Goal: Information Seeking & Learning: Learn about a topic

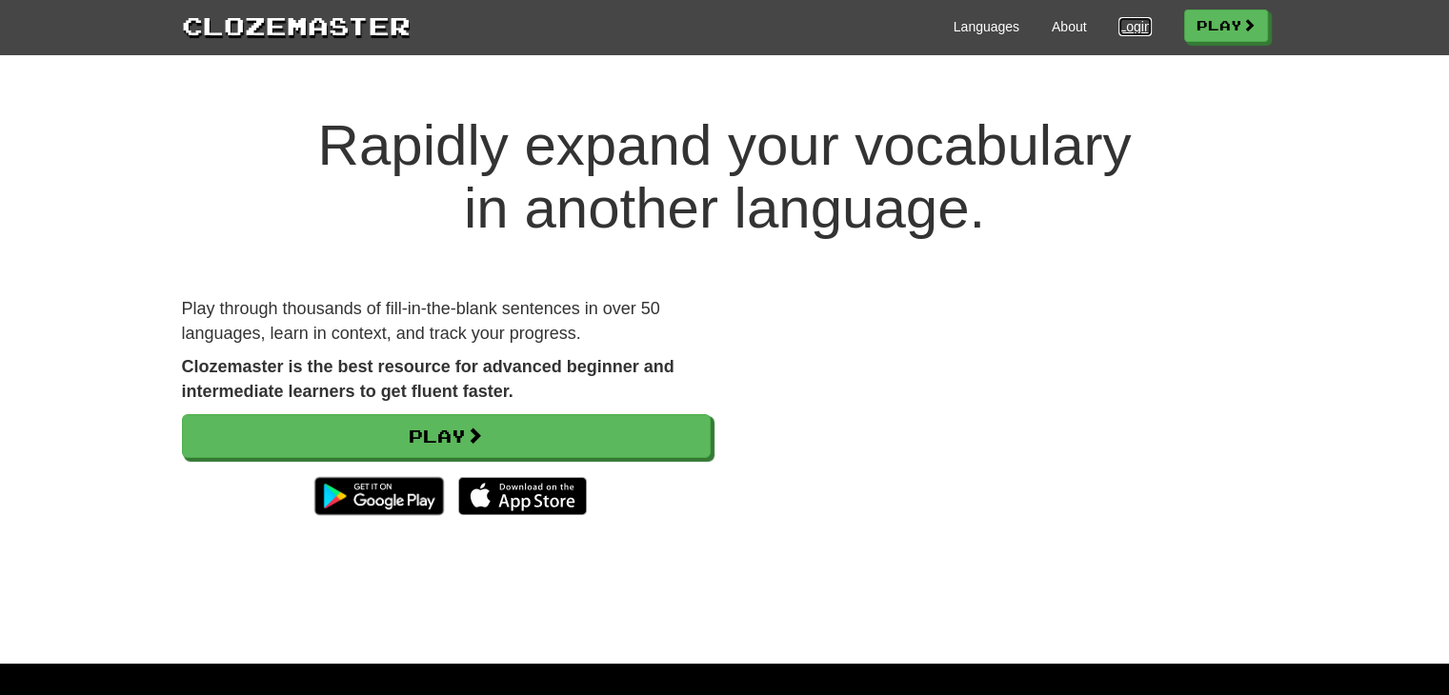
click at [1136, 26] on link "Login" at bounding box center [1134, 26] width 32 height 19
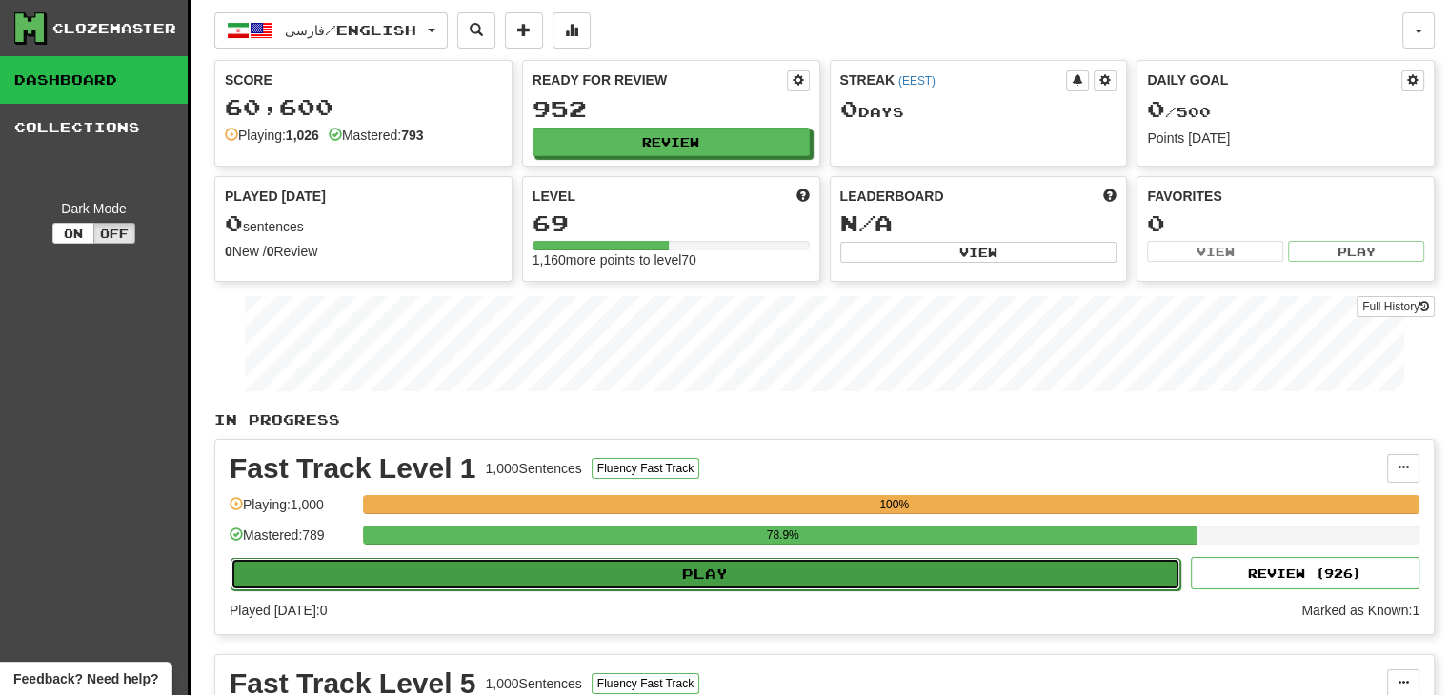
click at [786, 570] on button "Play" at bounding box center [706, 574] width 950 height 32
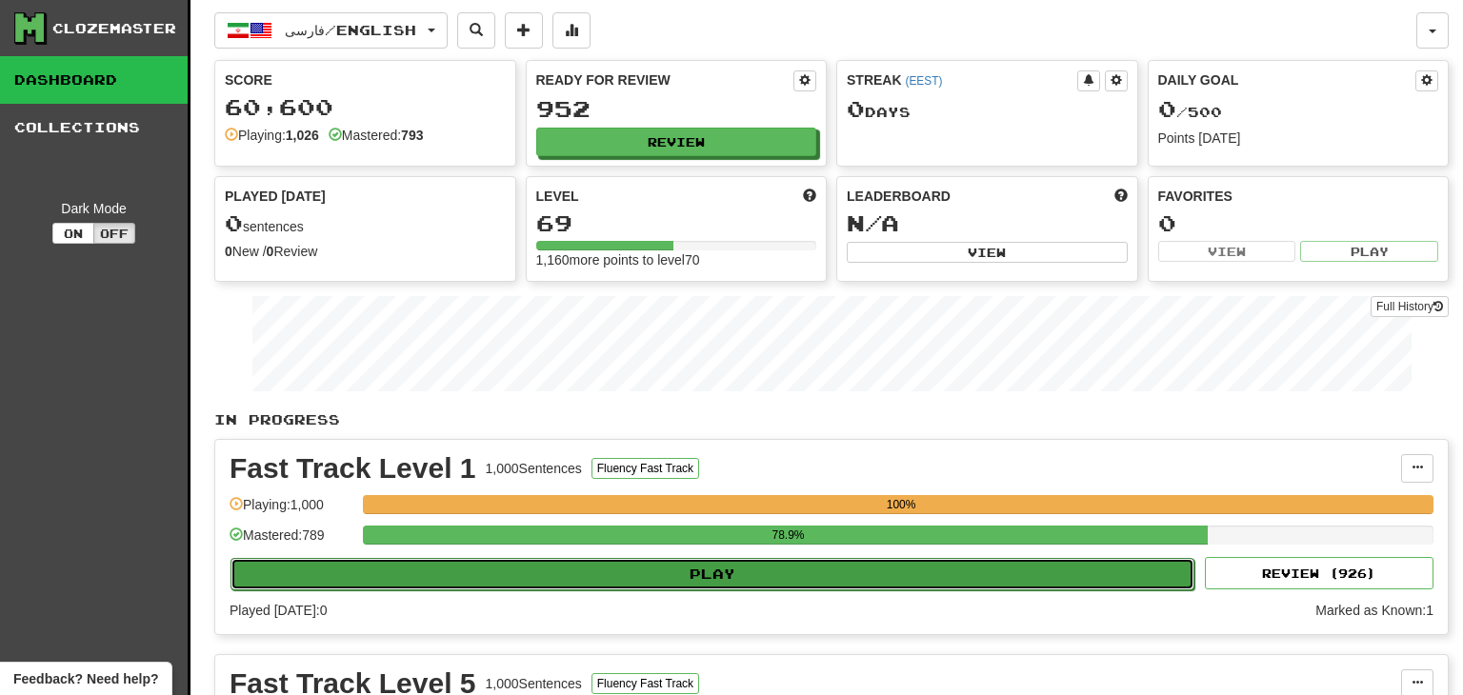
select select "**"
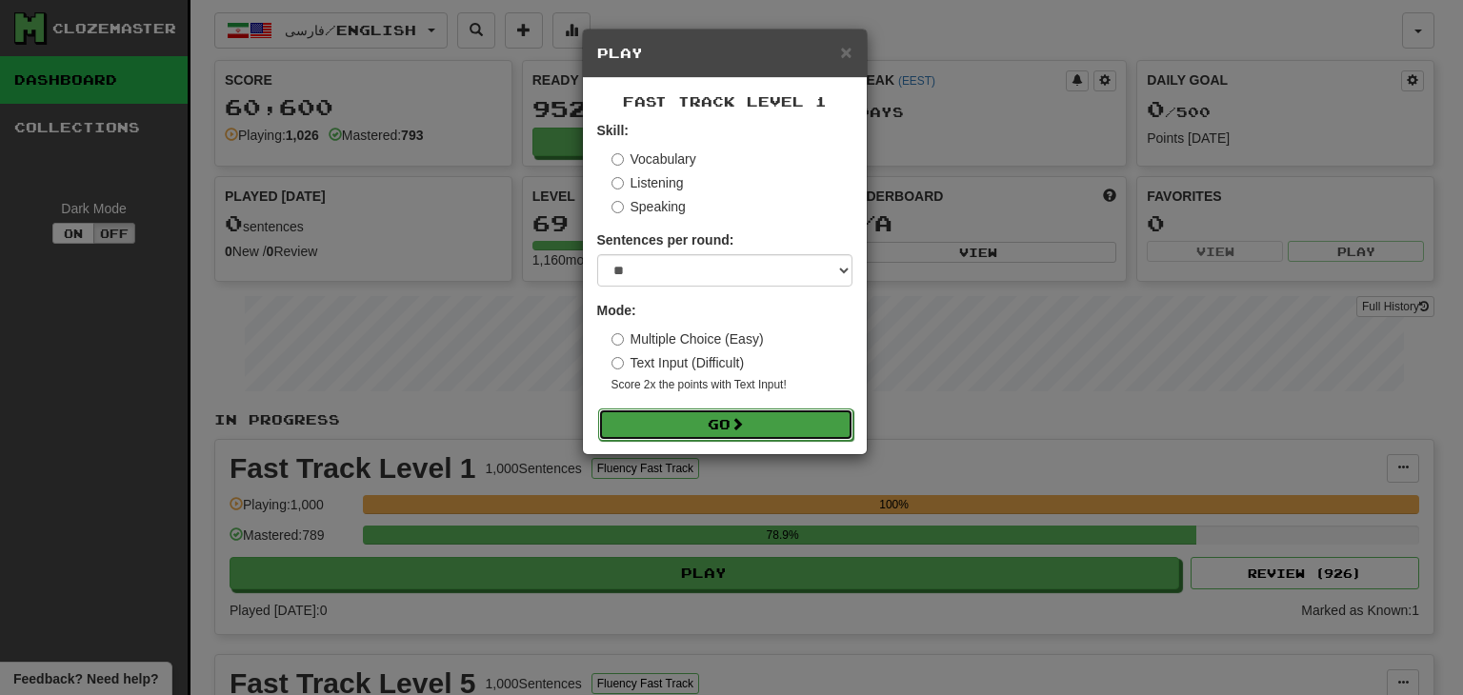
click at [720, 426] on button "Go" at bounding box center [725, 425] width 255 height 32
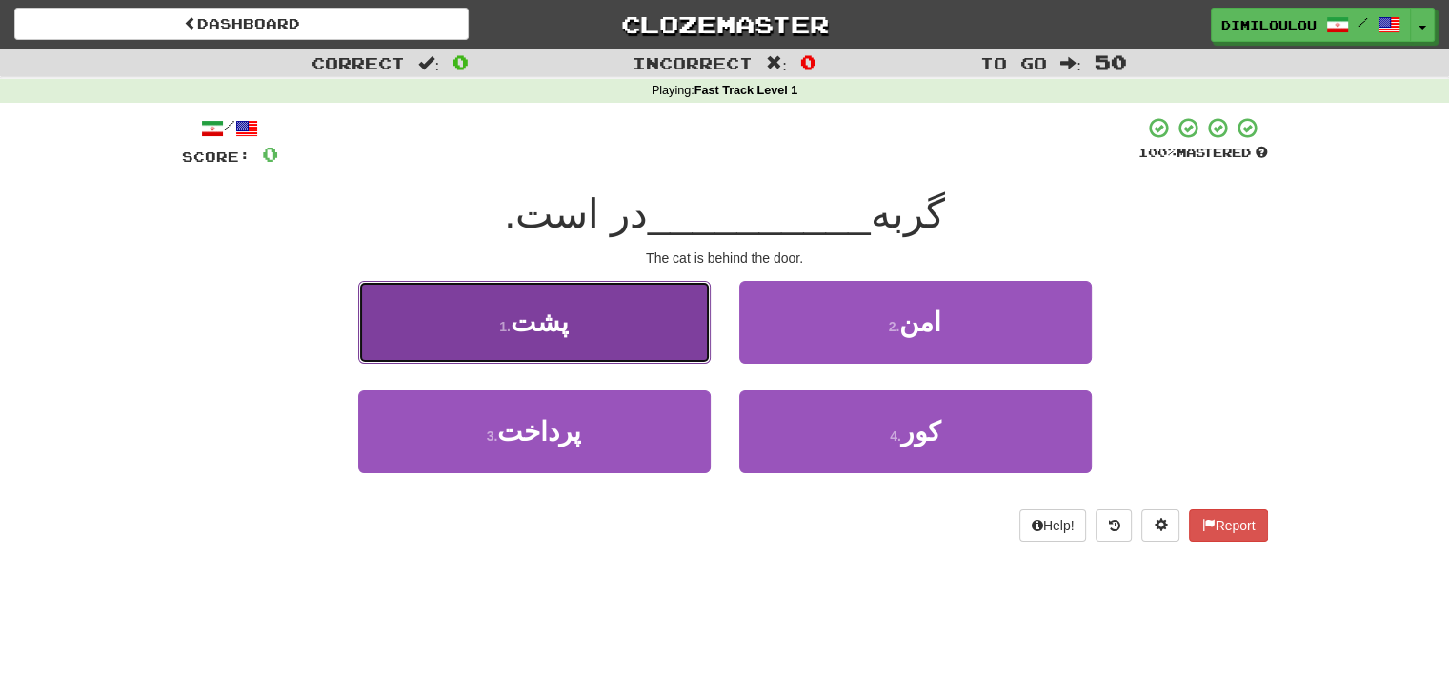
click at [456, 322] on button "1 . پشت" at bounding box center [534, 322] width 352 height 83
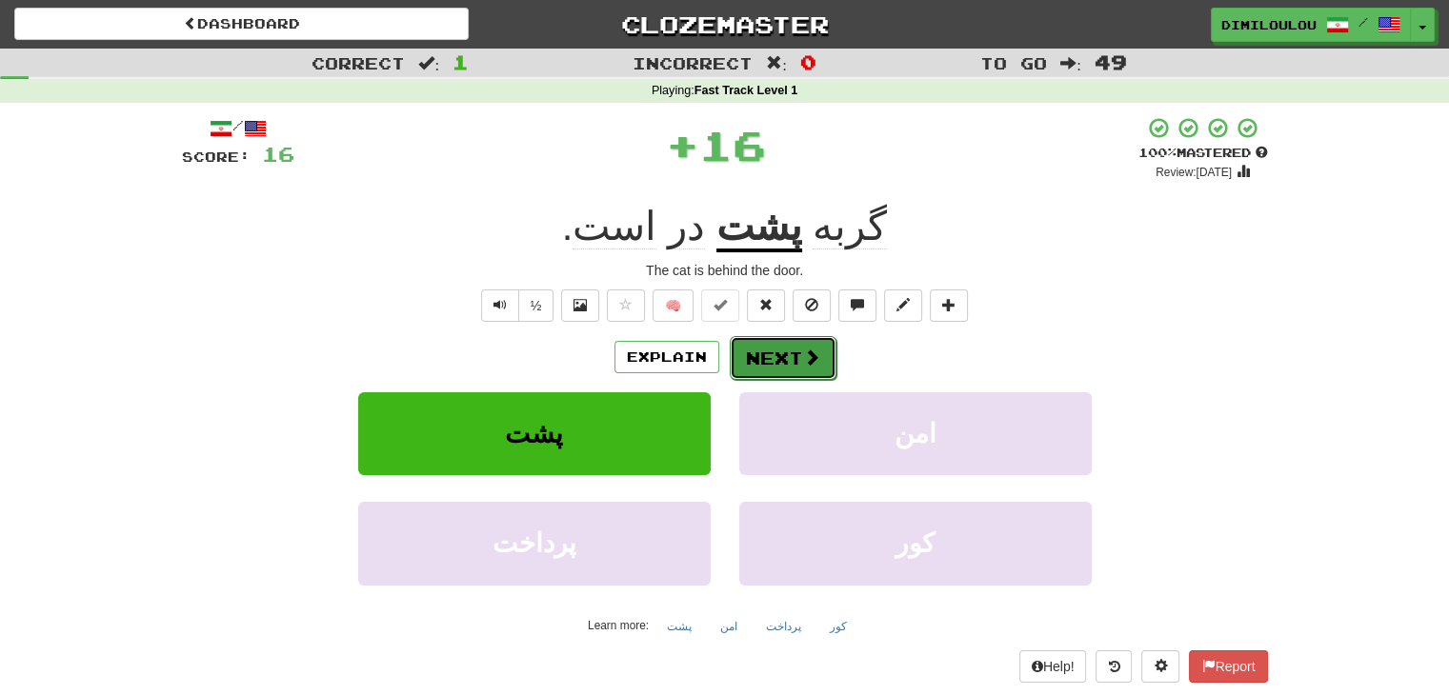
click at [821, 353] on button "Next" at bounding box center [783, 358] width 107 height 44
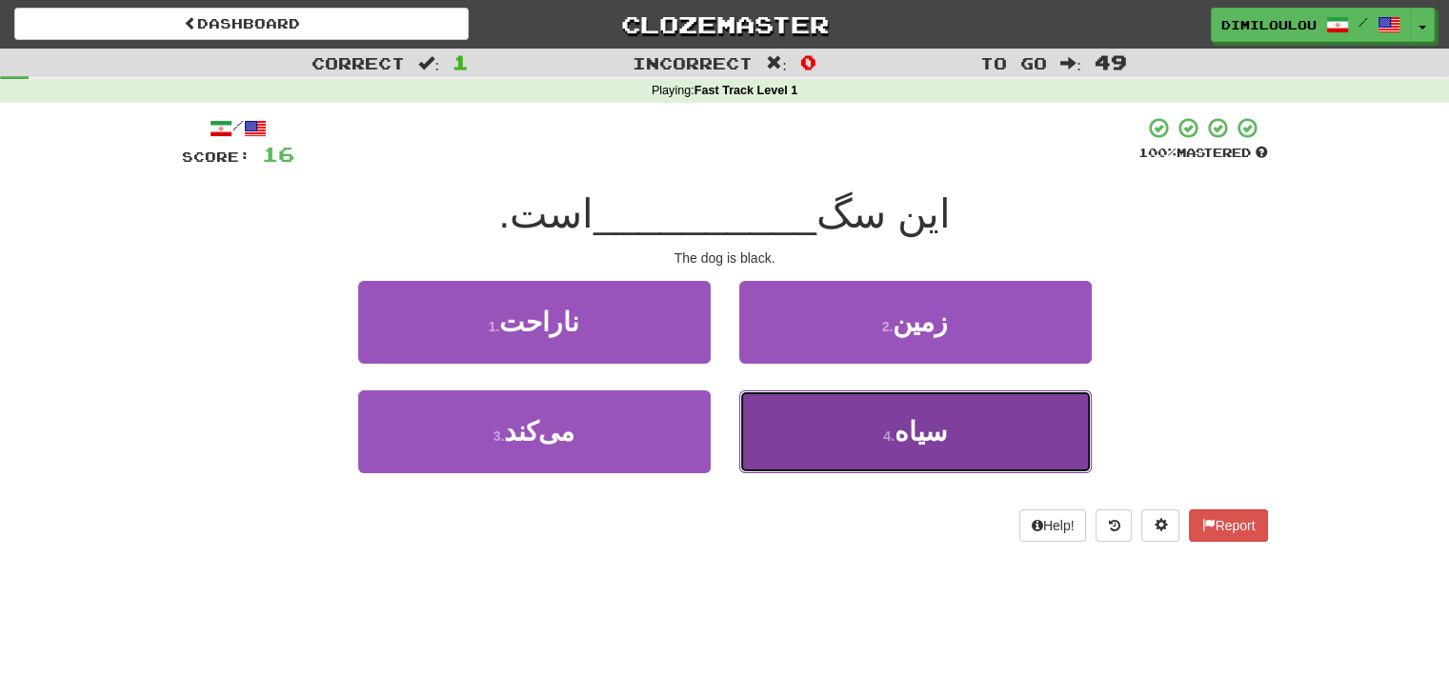
click at [920, 429] on span "سیاه" at bounding box center [921, 432] width 52 height 30
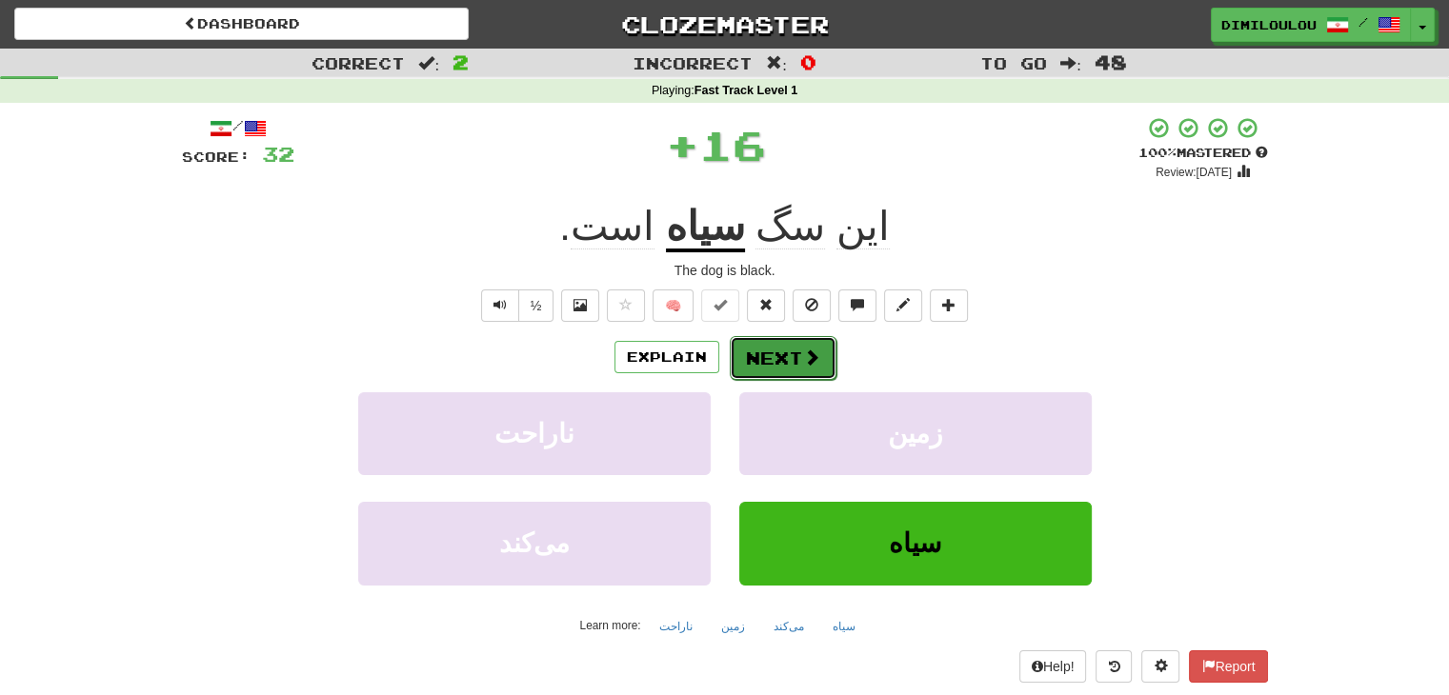
click at [804, 349] on span at bounding box center [811, 357] width 17 height 17
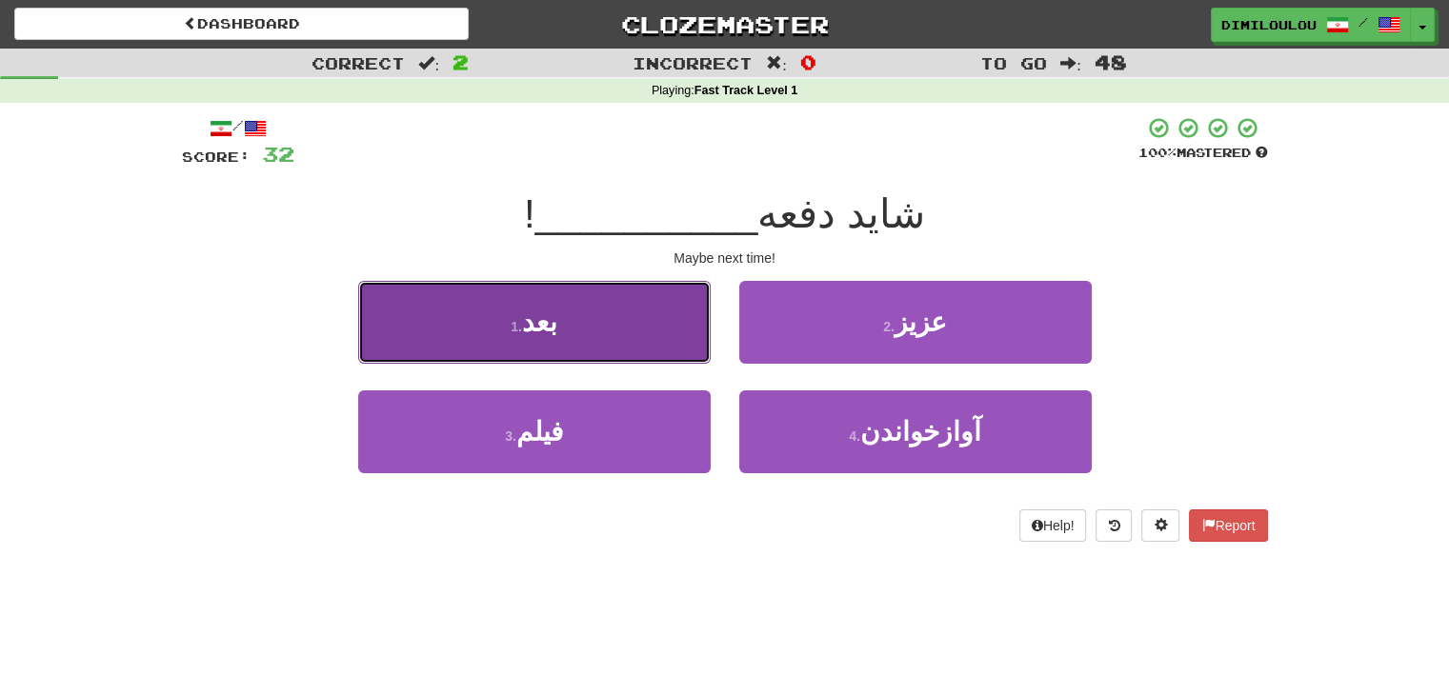
click at [639, 320] on button "1 . بعد" at bounding box center [534, 322] width 352 height 83
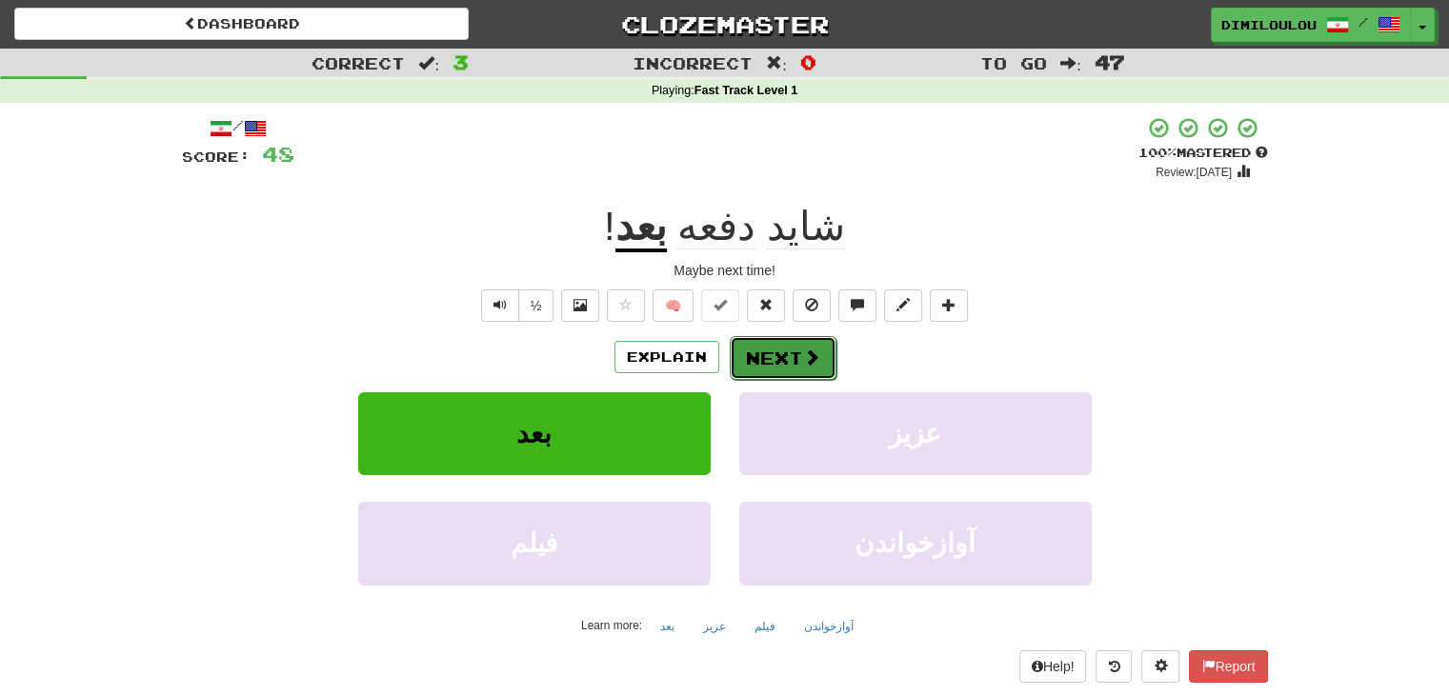
click at [808, 344] on button "Next" at bounding box center [783, 358] width 107 height 44
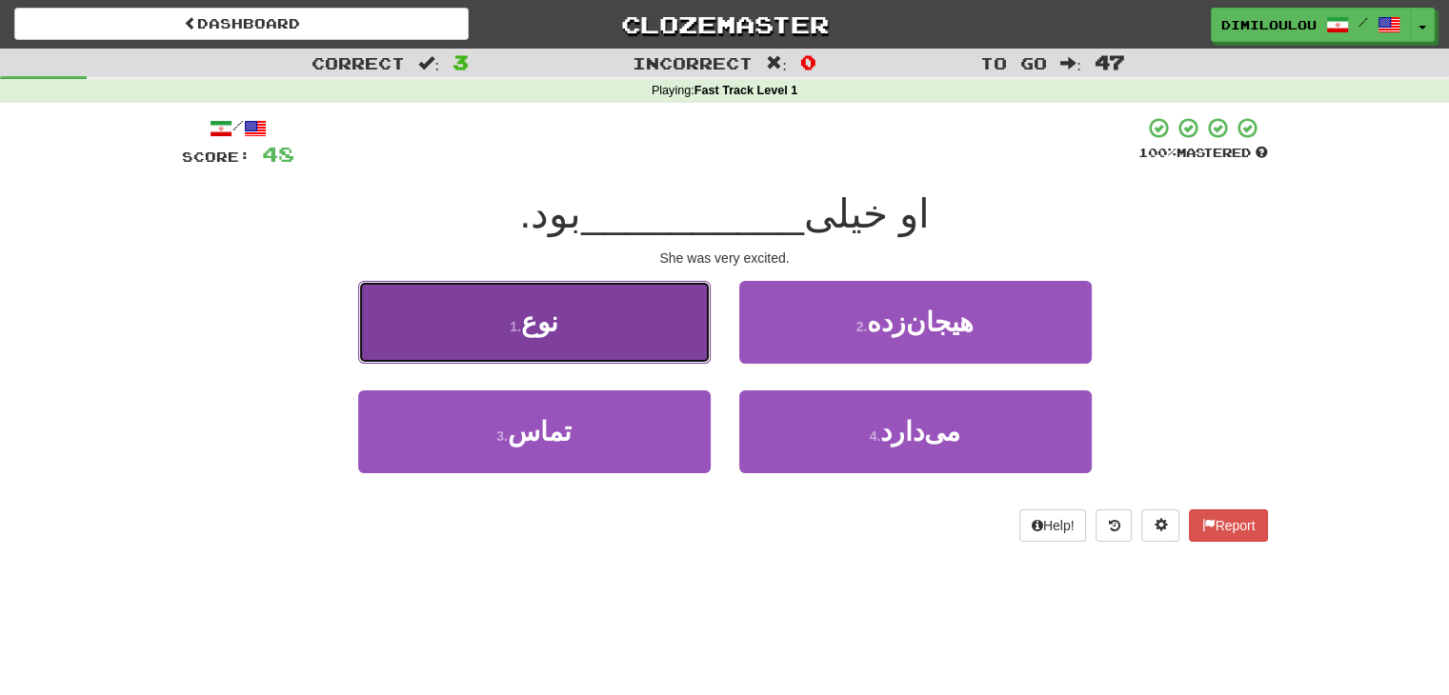
click at [609, 355] on button "1 . نوع" at bounding box center [534, 322] width 352 height 83
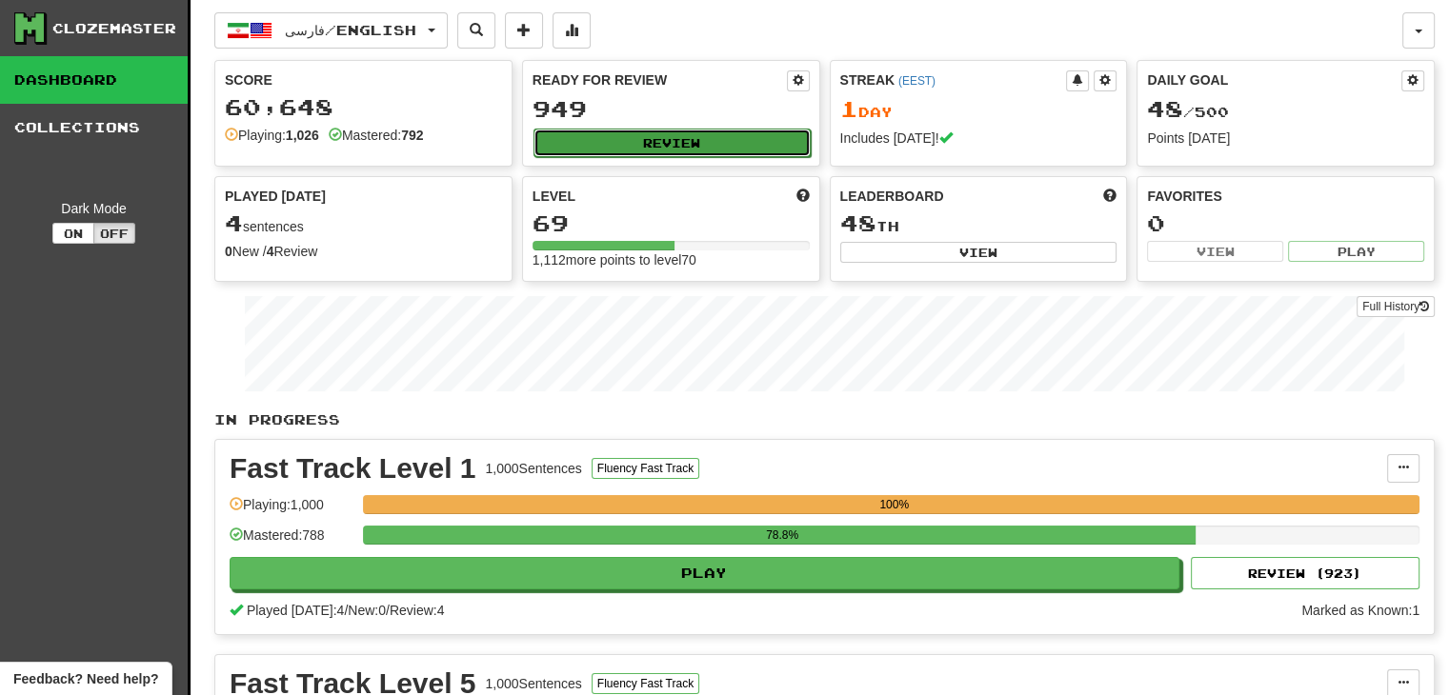
click at [752, 138] on button "Review" at bounding box center [671, 143] width 277 height 29
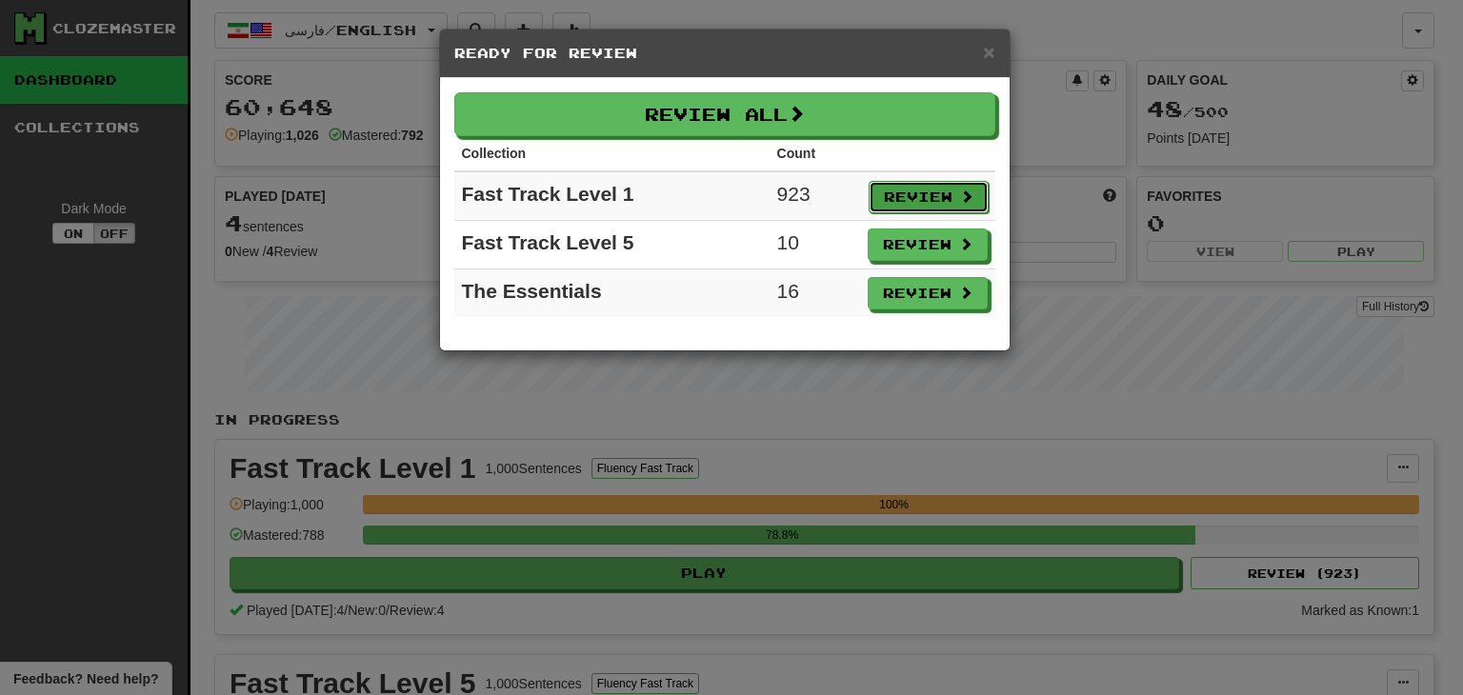
click at [914, 184] on button "Review" at bounding box center [929, 197] width 120 height 32
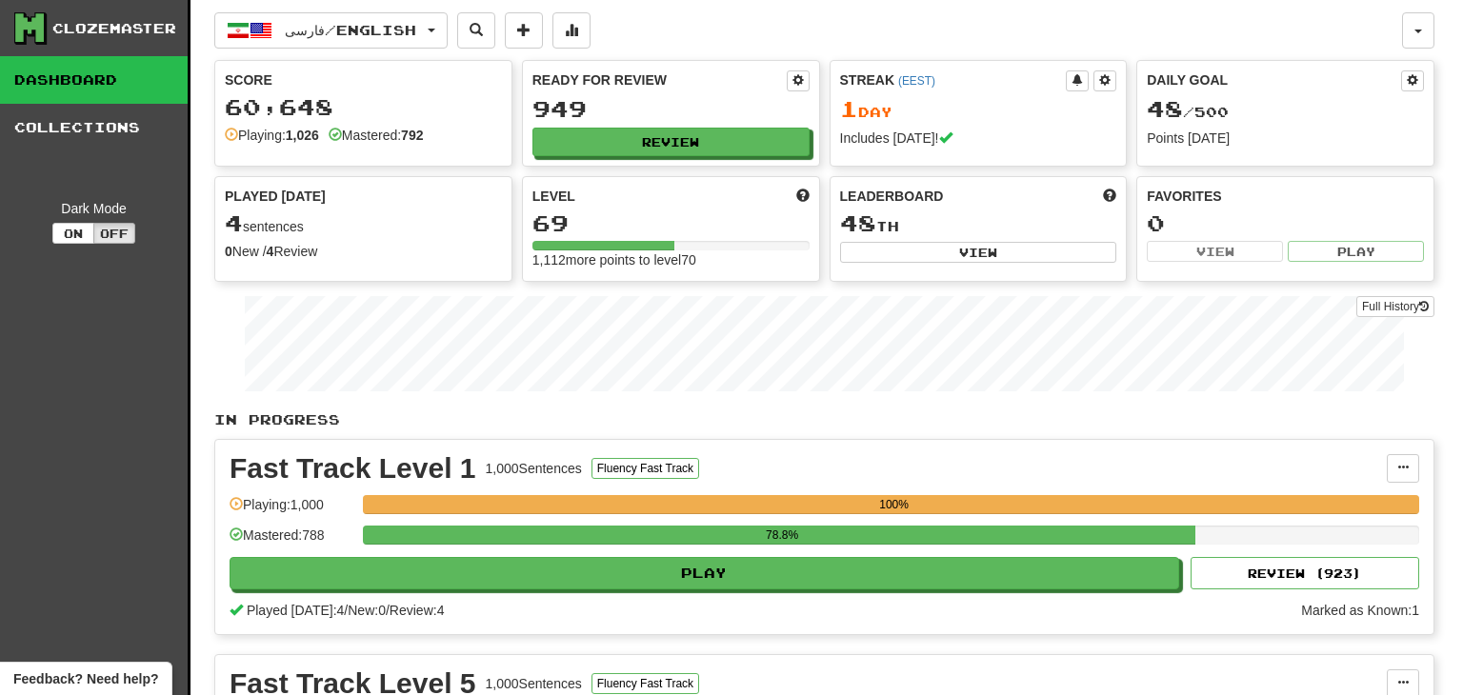
select select "**"
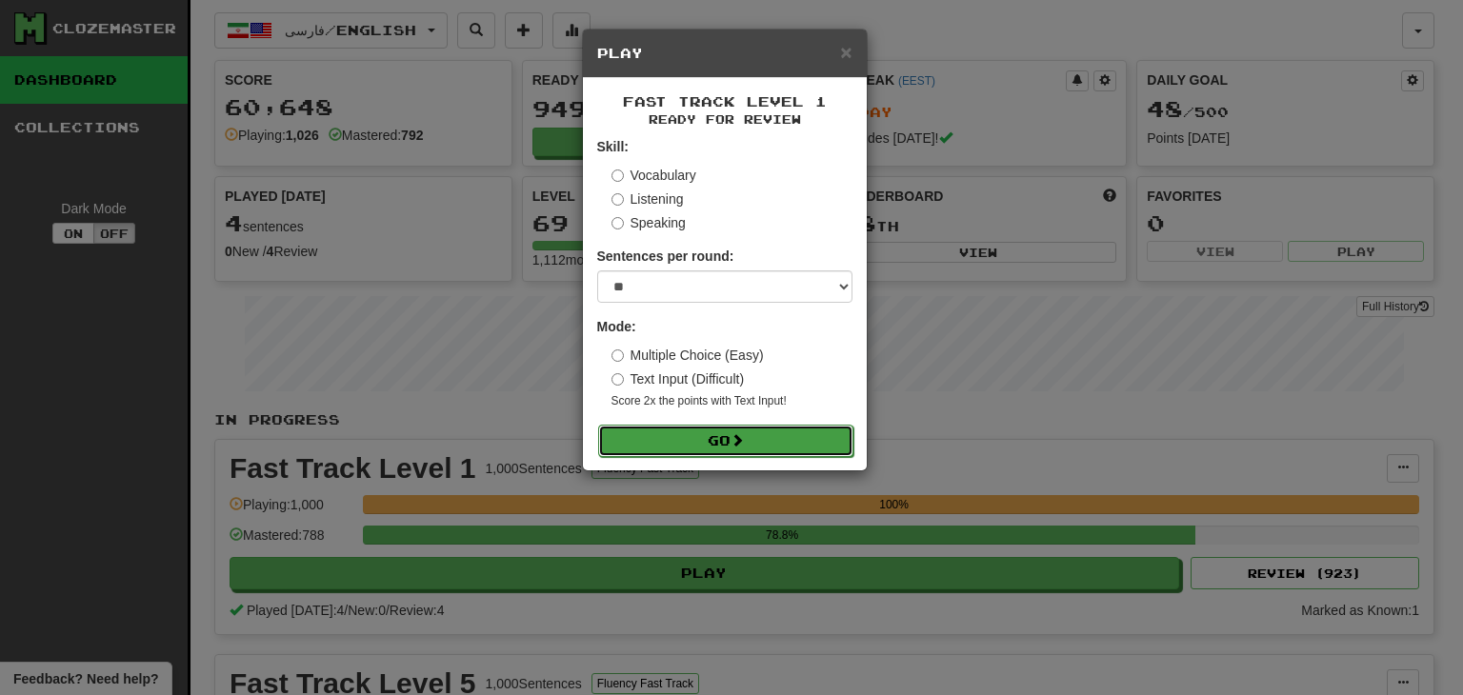
click at [735, 454] on button "Go" at bounding box center [725, 441] width 255 height 32
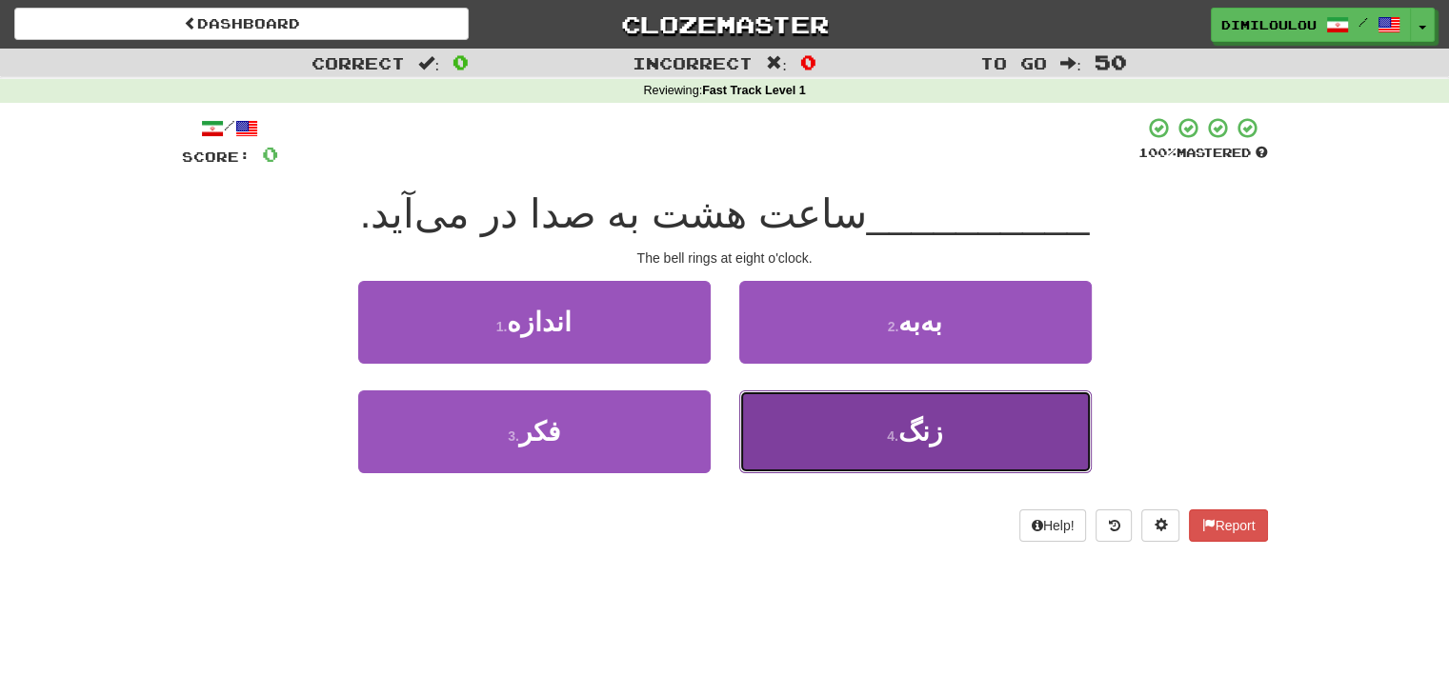
click at [933, 453] on button "4 . زنگ" at bounding box center [915, 432] width 352 height 83
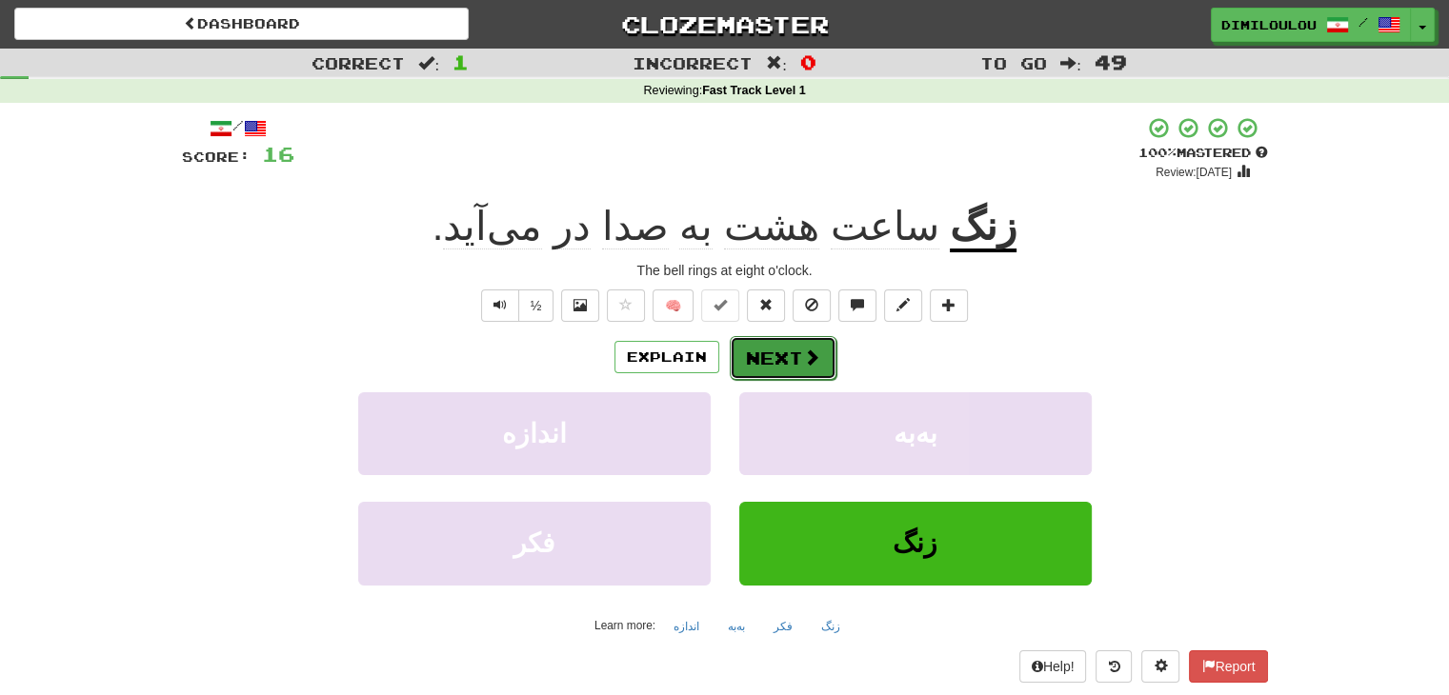
click at [807, 355] on span at bounding box center [811, 357] width 17 height 17
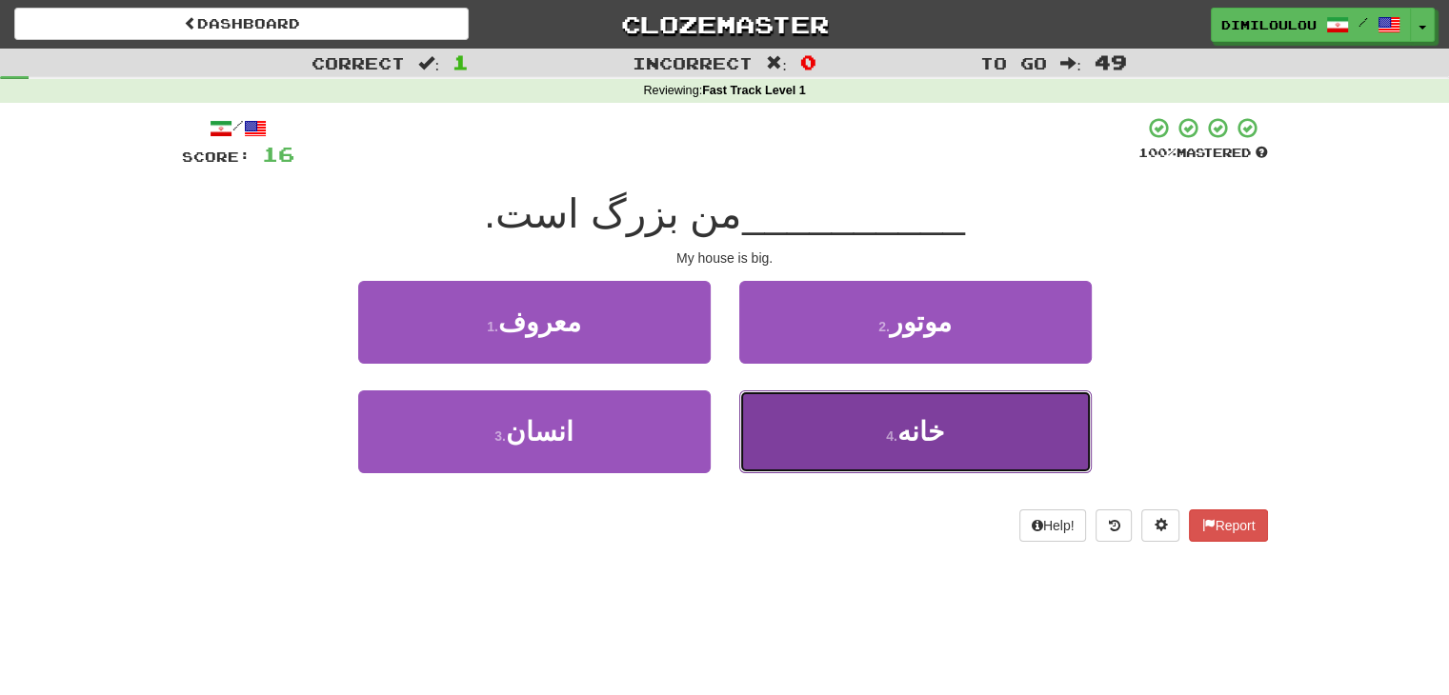
click at [875, 405] on button "4 . خانه" at bounding box center [915, 432] width 352 height 83
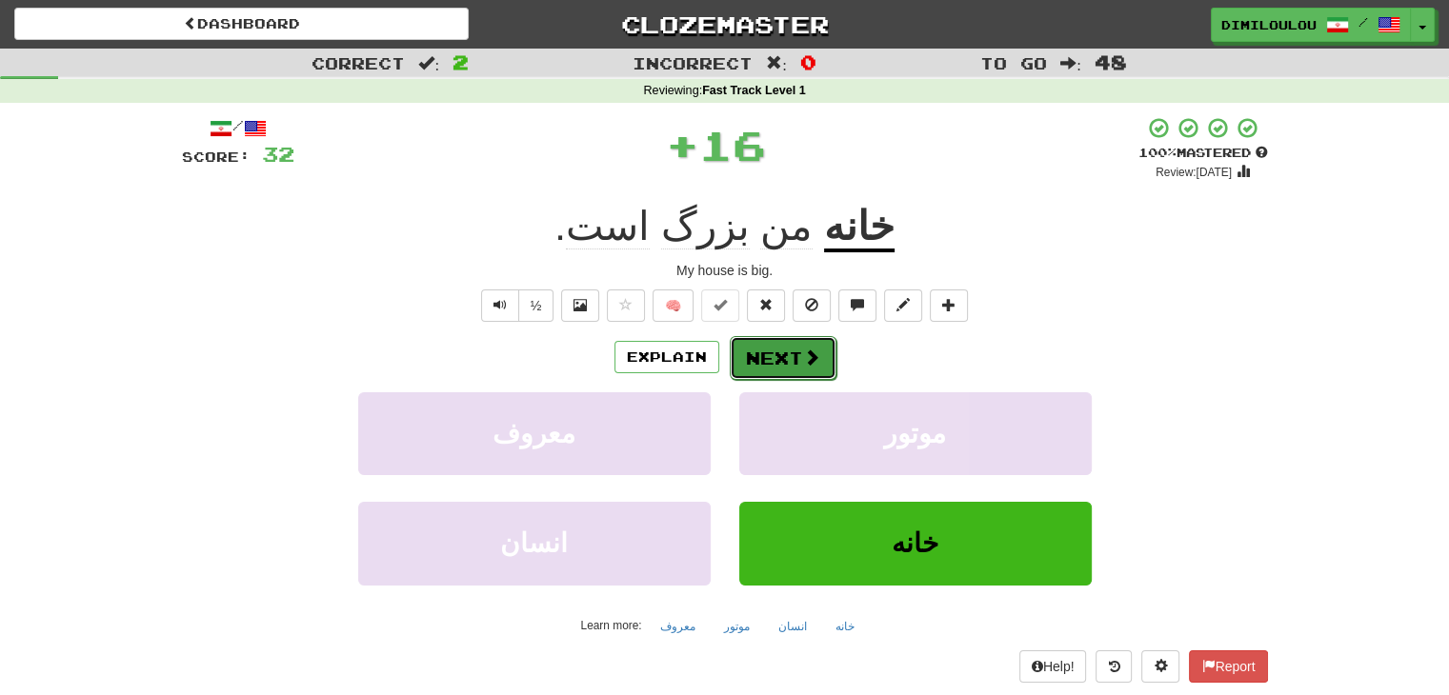
click at [804, 359] on span at bounding box center [811, 357] width 17 height 17
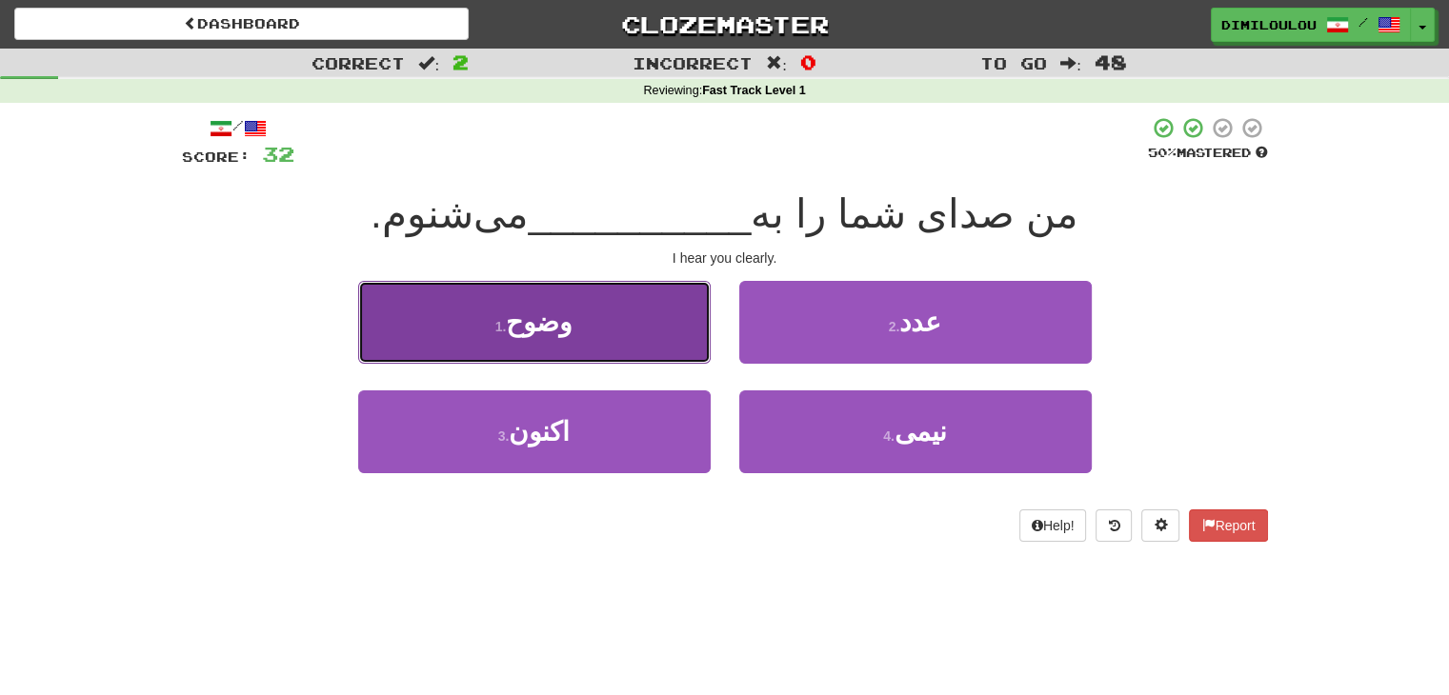
click at [655, 334] on button "1 . وضوح" at bounding box center [534, 322] width 352 height 83
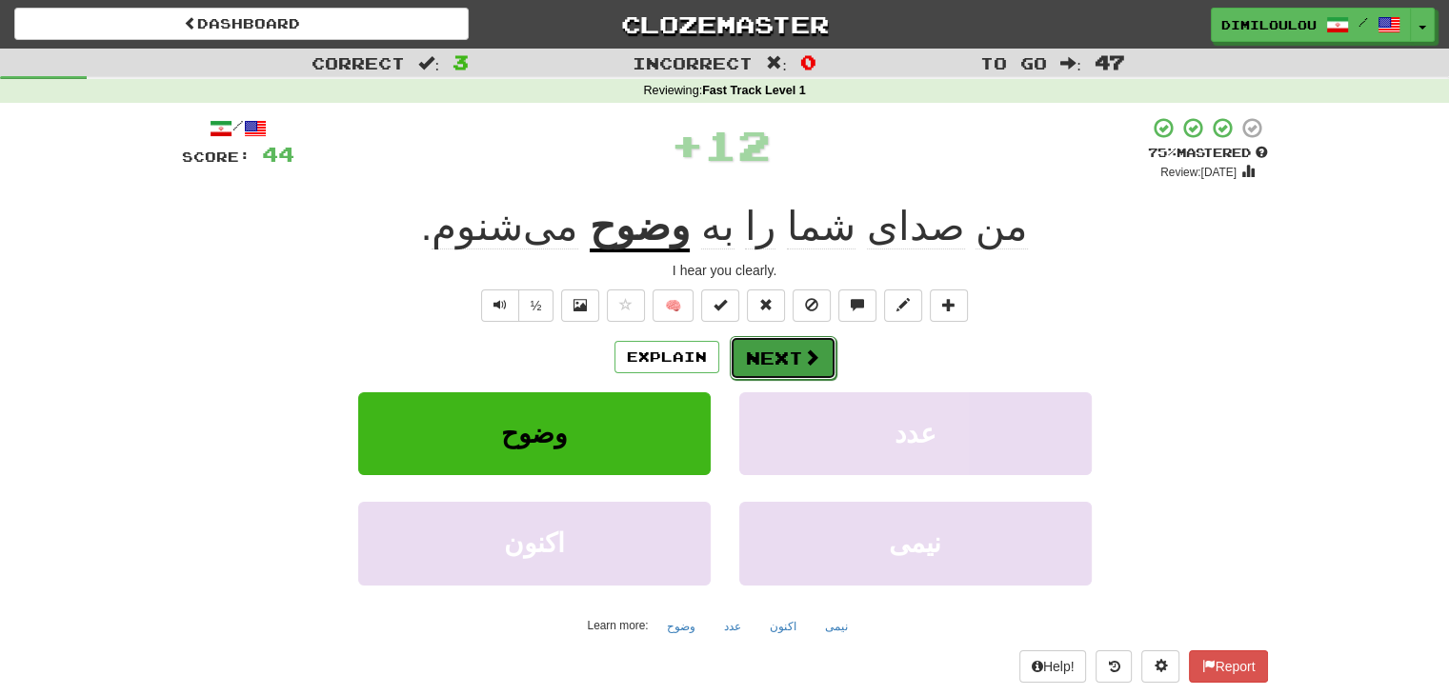
click at [820, 357] on button "Next" at bounding box center [783, 358] width 107 height 44
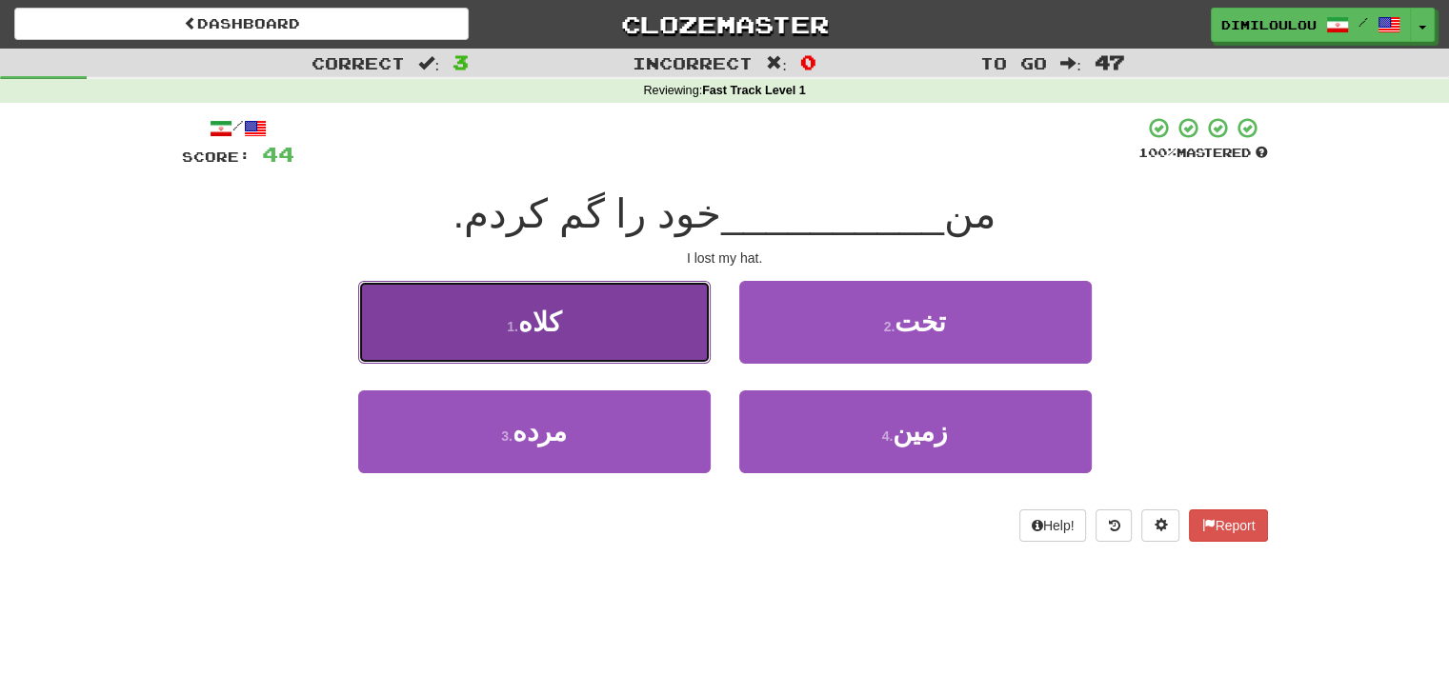
click at [534, 309] on span "کلاه" at bounding box center [539, 323] width 43 height 30
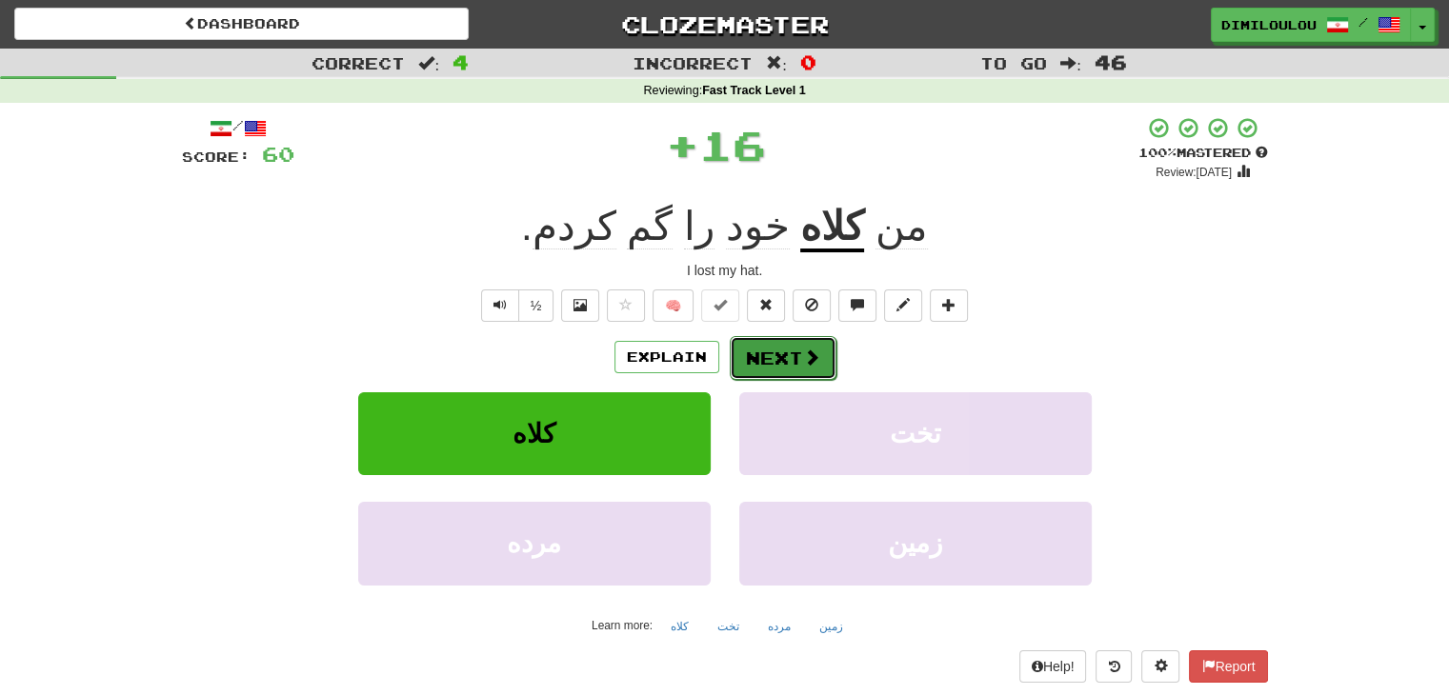
click at [757, 363] on button "Next" at bounding box center [783, 358] width 107 height 44
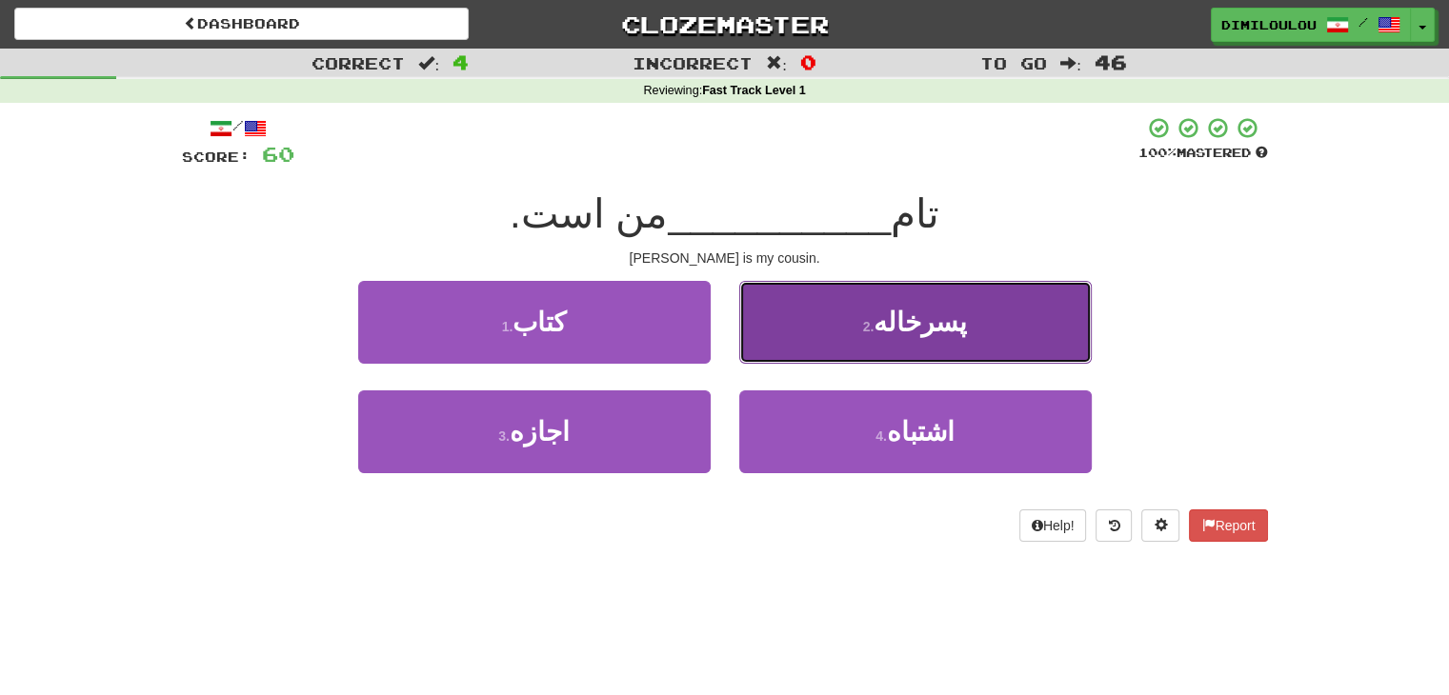
click at [1009, 310] on button "2 . پسرخاله" at bounding box center [915, 322] width 352 height 83
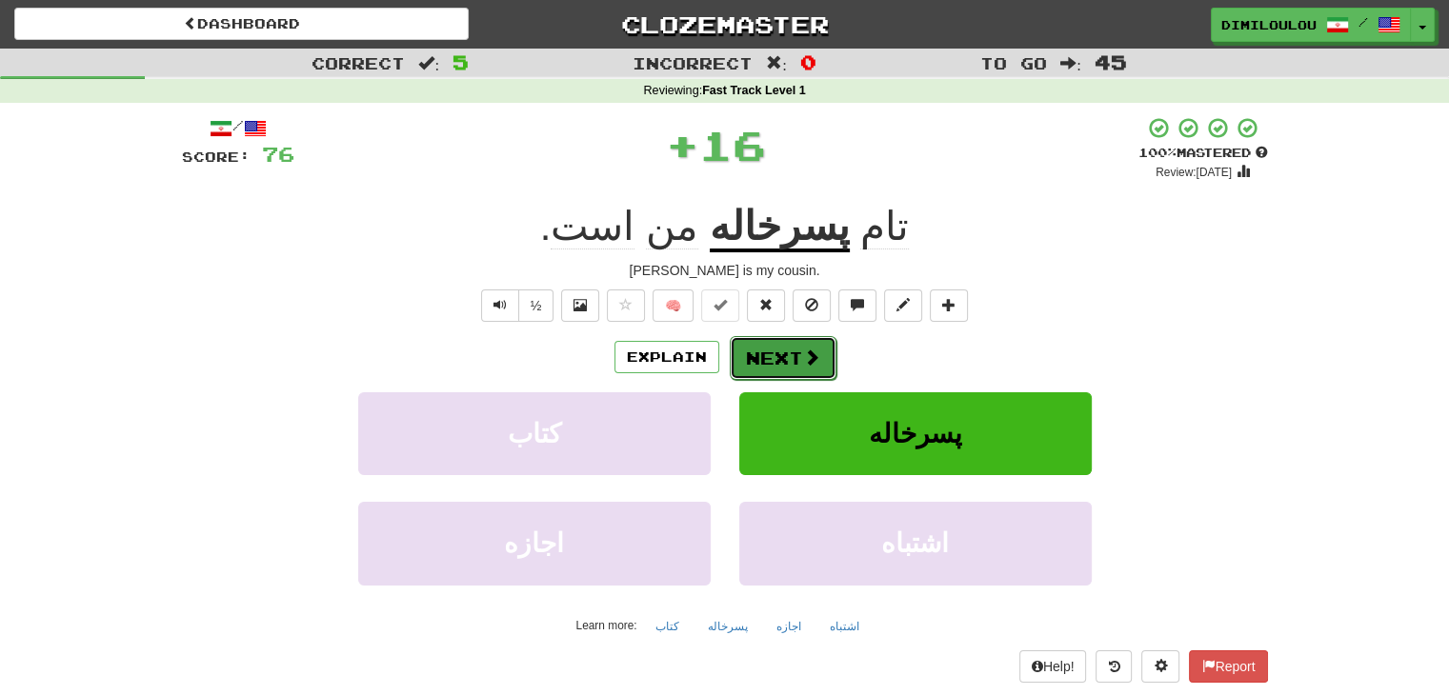
click at [790, 363] on button "Next" at bounding box center [783, 358] width 107 height 44
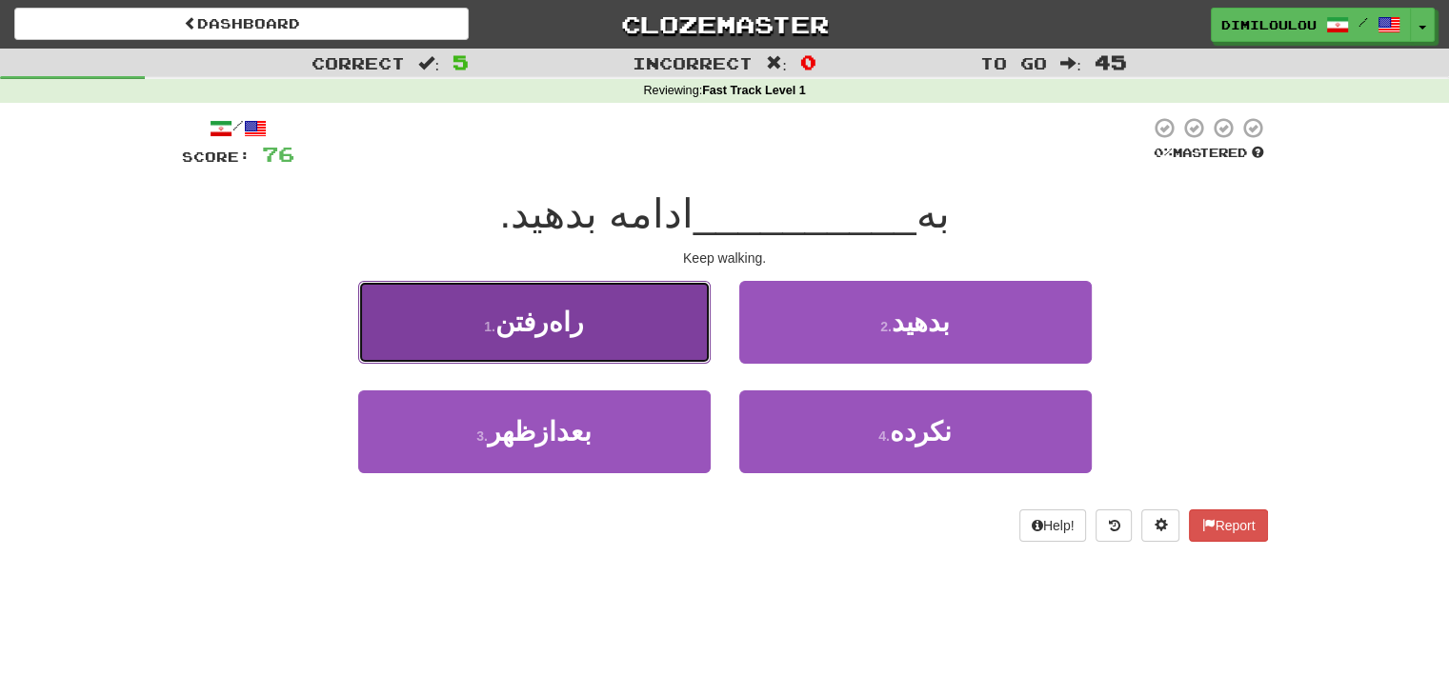
click at [614, 342] on button "1 . راه‌رفتن" at bounding box center [534, 322] width 352 height 83
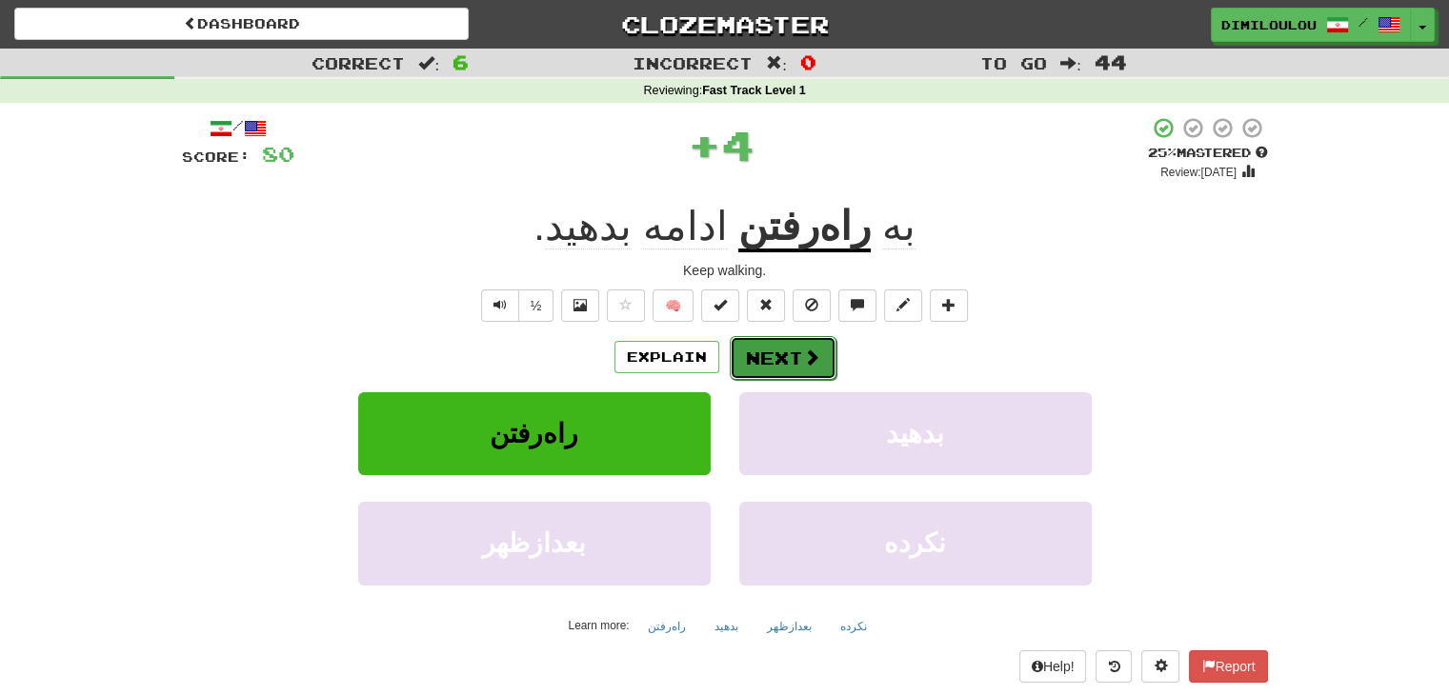
click at [824, 351] on button "Next" at bounding box center [783, 358] width 107 height 44
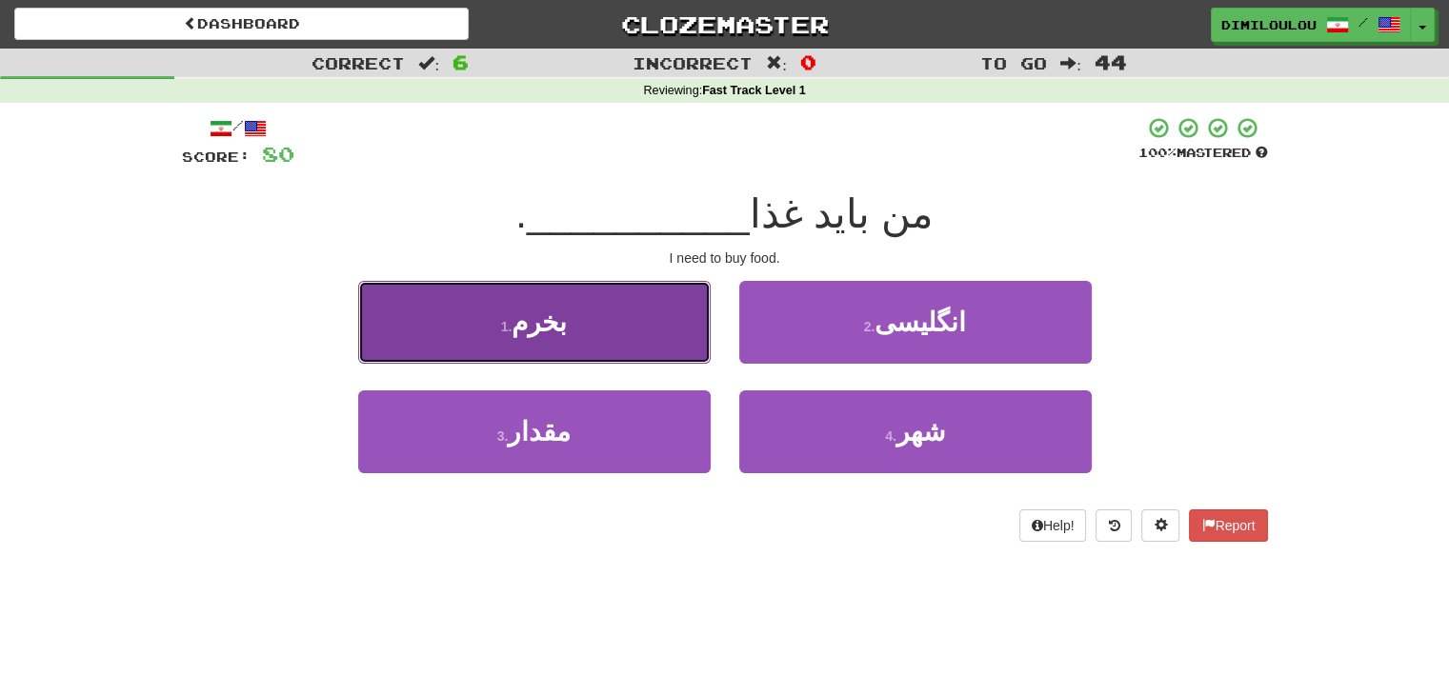
click at [613, 344] on button "1 . بخرم" at bounding box center [534, 322] width 352 height 83
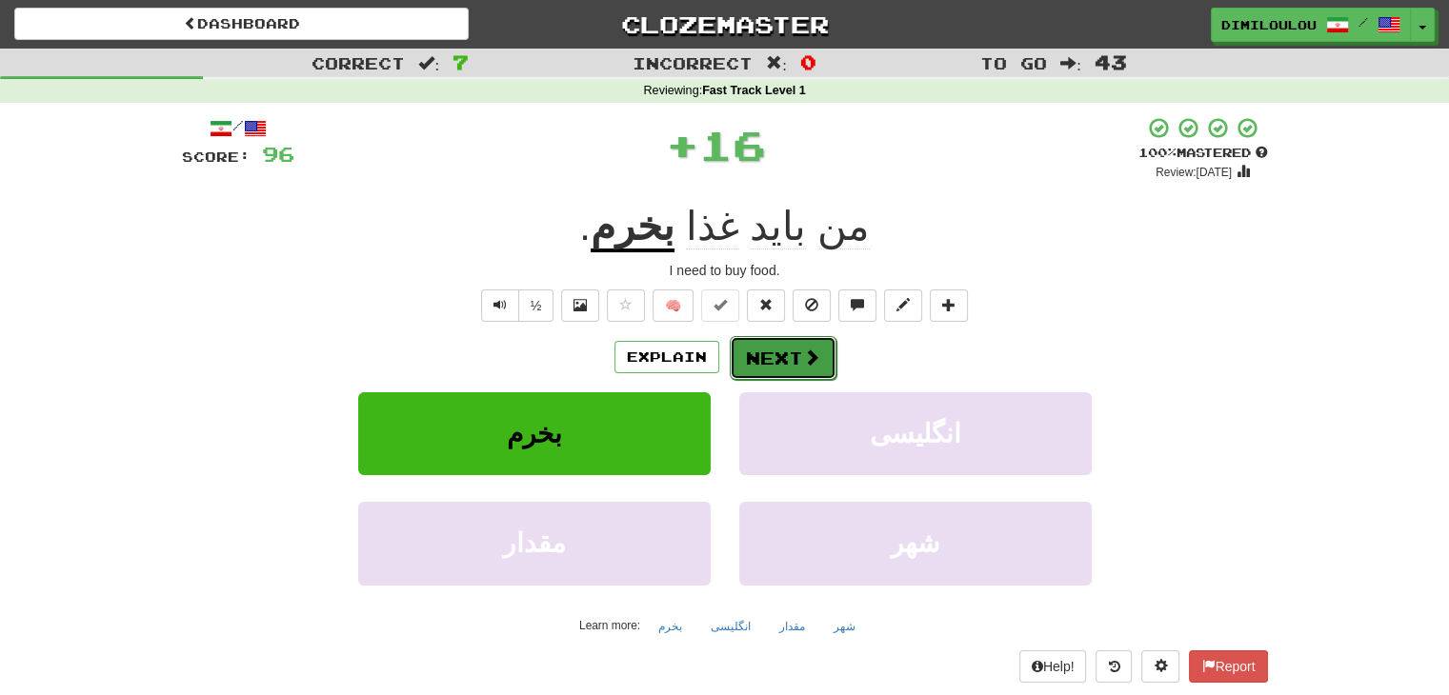
click at [794, 352] on button "Next" at bounding box center [783, 358] width 107 height 44
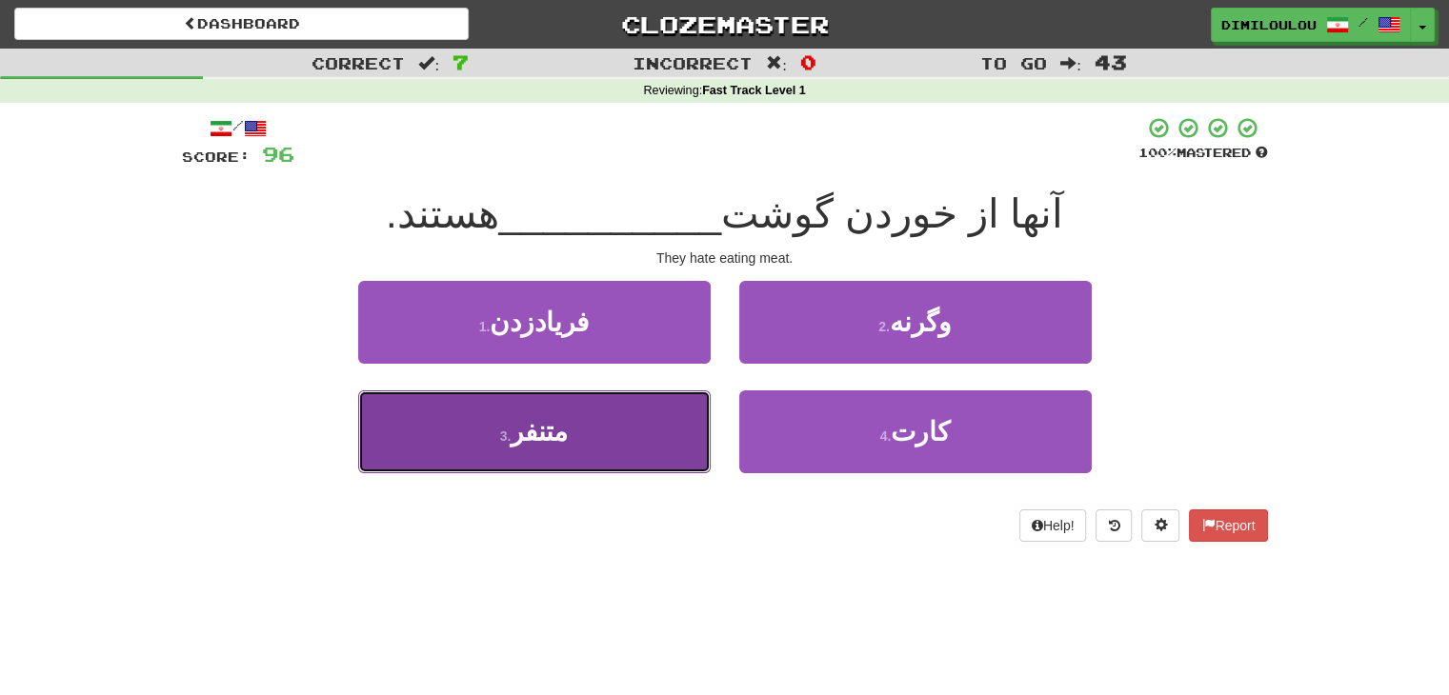
click at [625, 403] on button "3 . متنفر" at bounding box center [534, 432] width 352 height 83
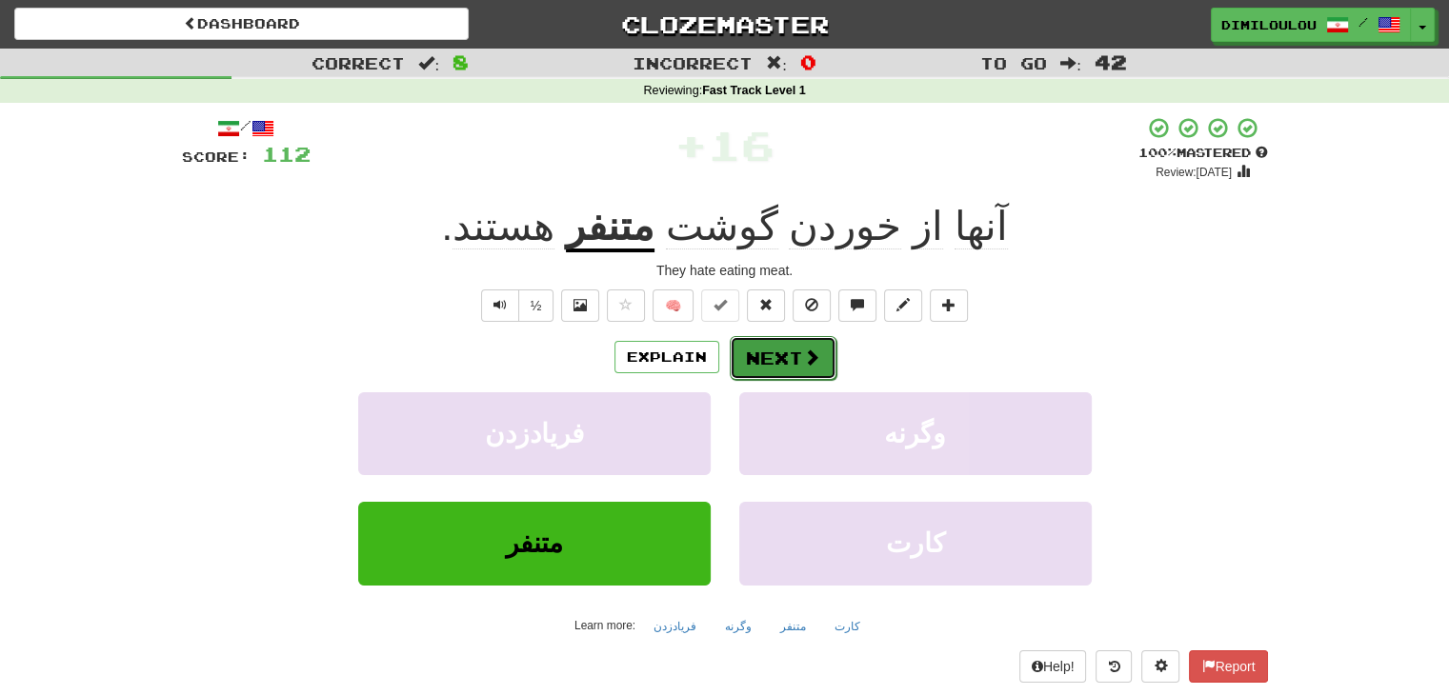
click at [798, 356] on button "Next" at bounding box center [783, 358] width 107 height 44
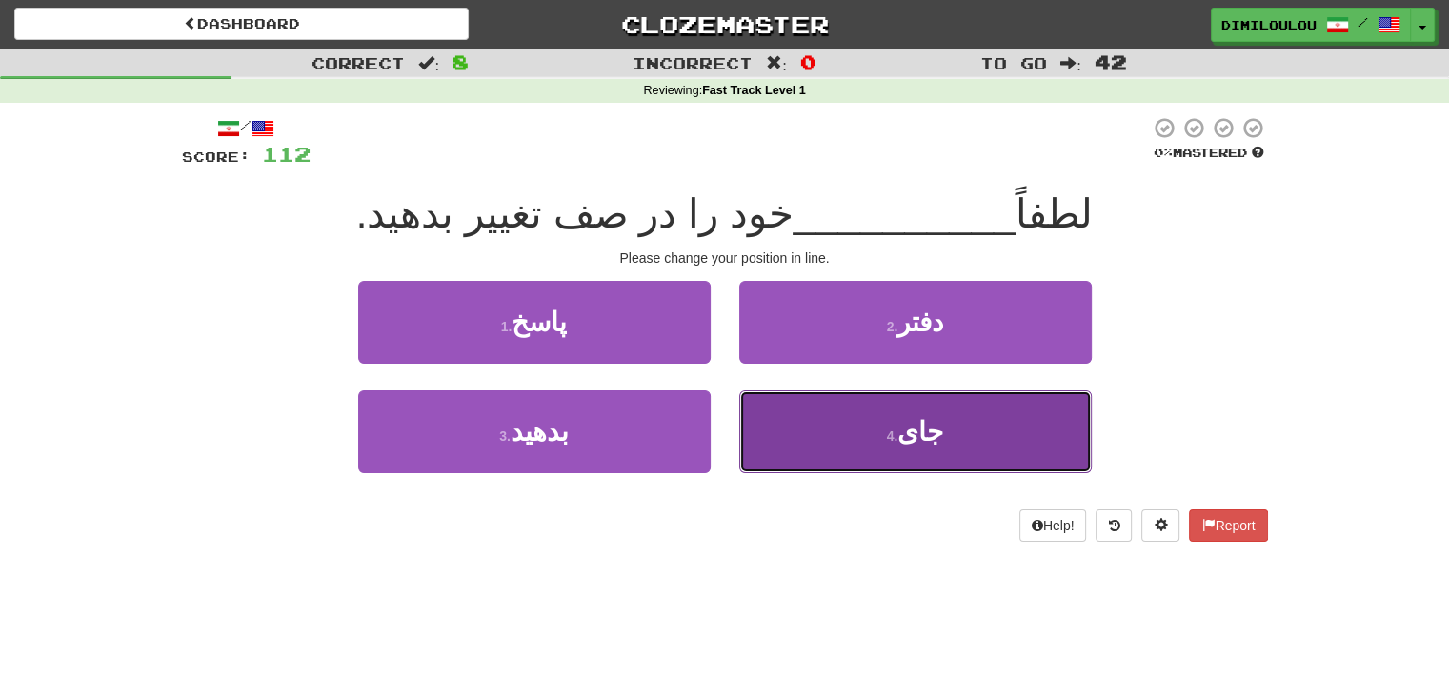
click at [918, 443] on span "جای" at bounding box center [920, 432] width 46 height 30
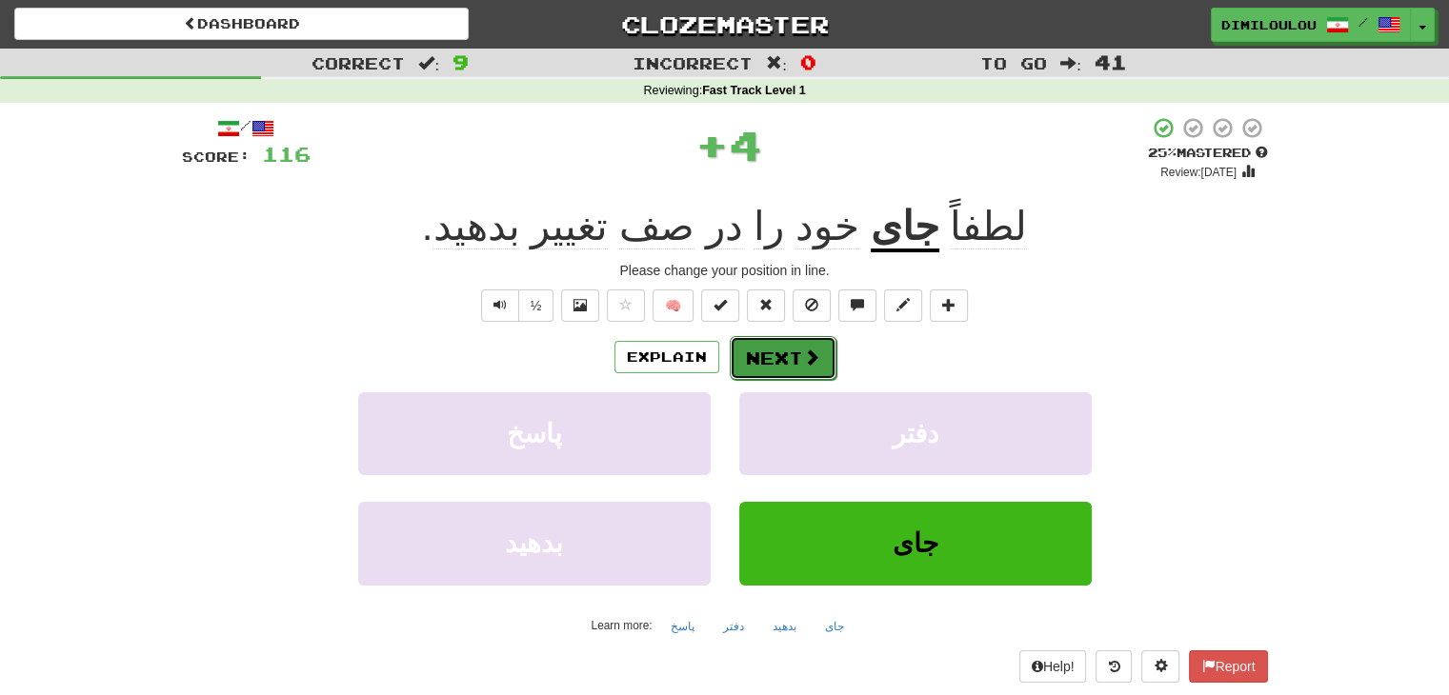
click at [785, 355] on button "Next" at bounding box center [783, 358] width 107 height 44
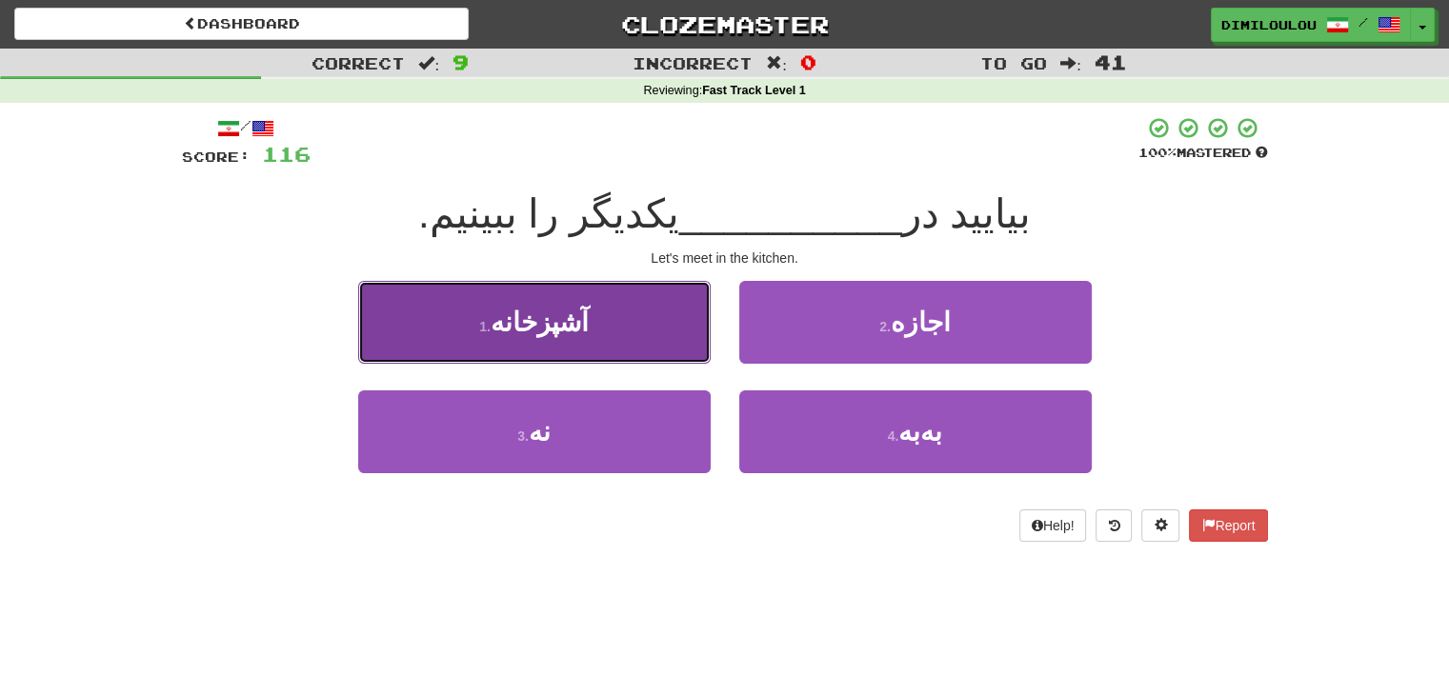
click at [605, 299] on button "1 . آشپزخانه" at bounding box center [534, 322] width 352 height 83
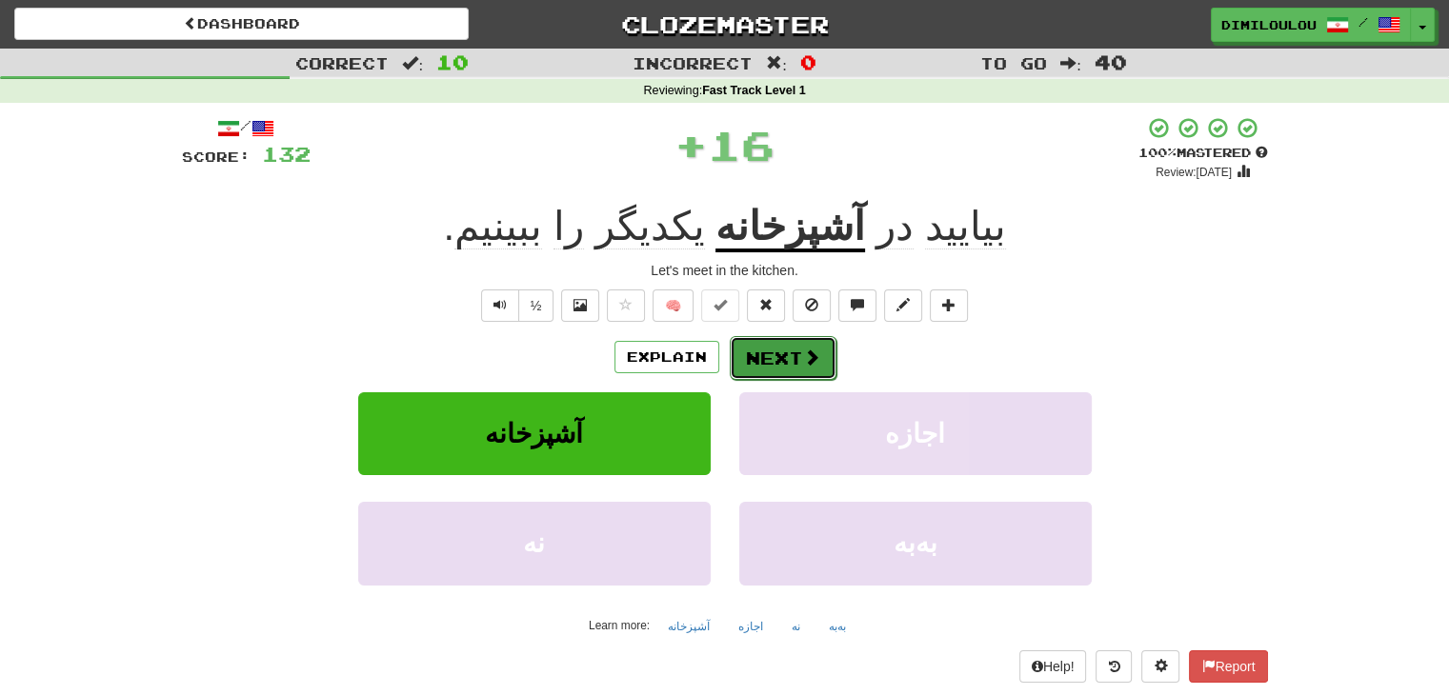
click at [779, 367] on button "Next" at bounding box center [783, 358] width 107 height 44
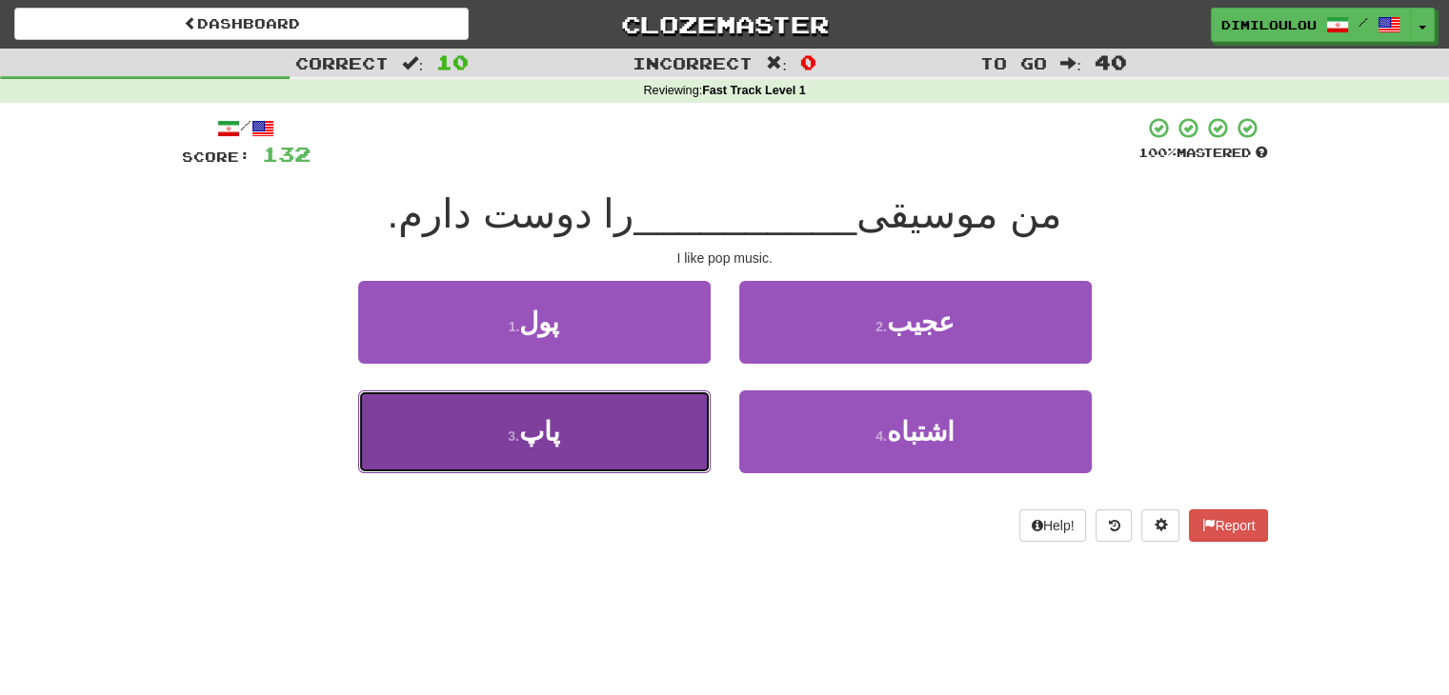
click at [544, 462] on button "3 . پاپ" at bounding box center [534, 432] width 352 height 83
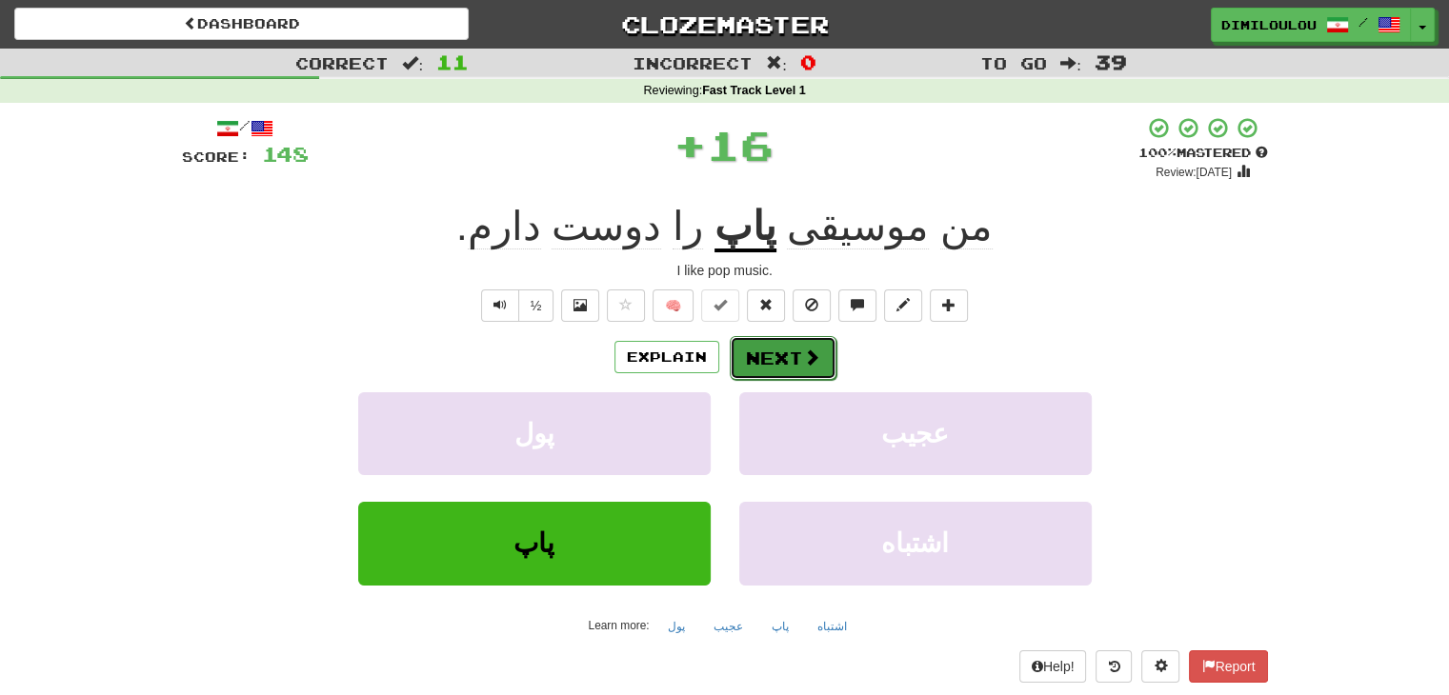
click at [820, 352] on button "Next" at bounding box center [783, 358] width 107 height 44
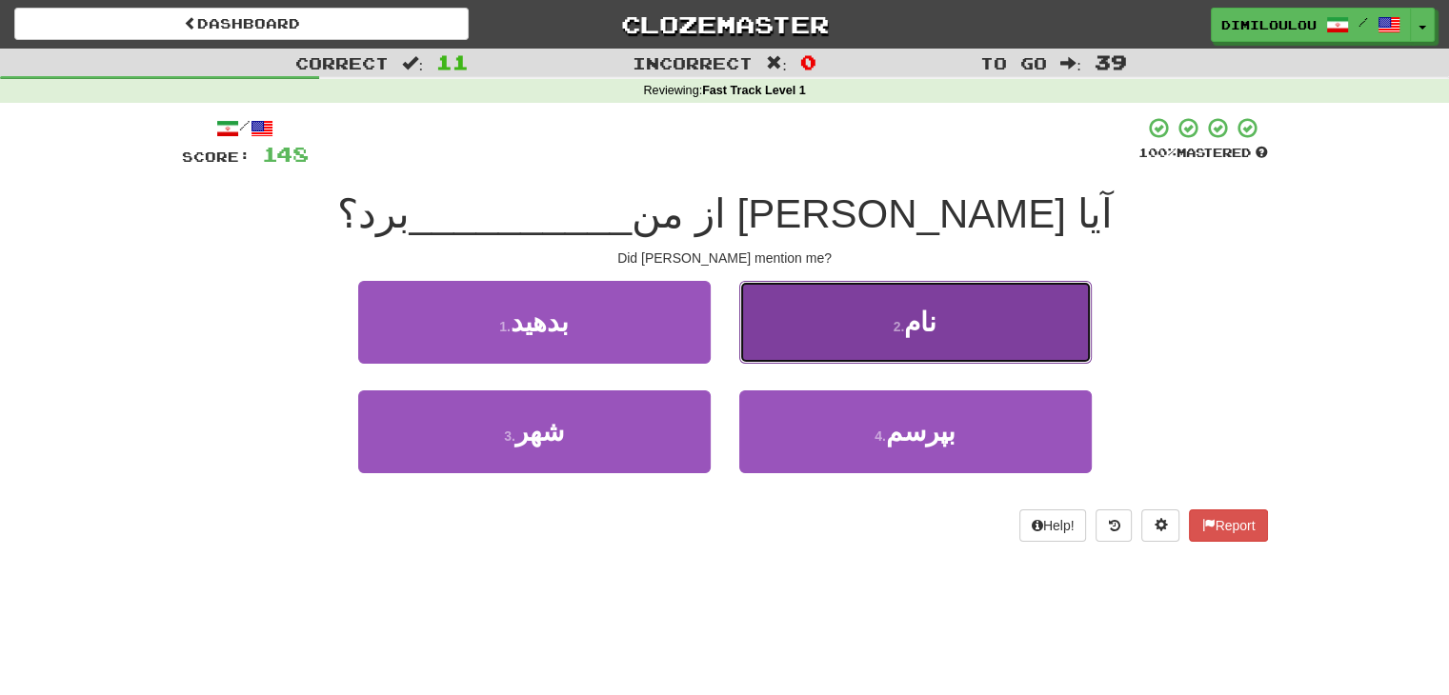
click at [931, 297] on button "2 . نام" at bounding box center [915, 322] width 352 height 83
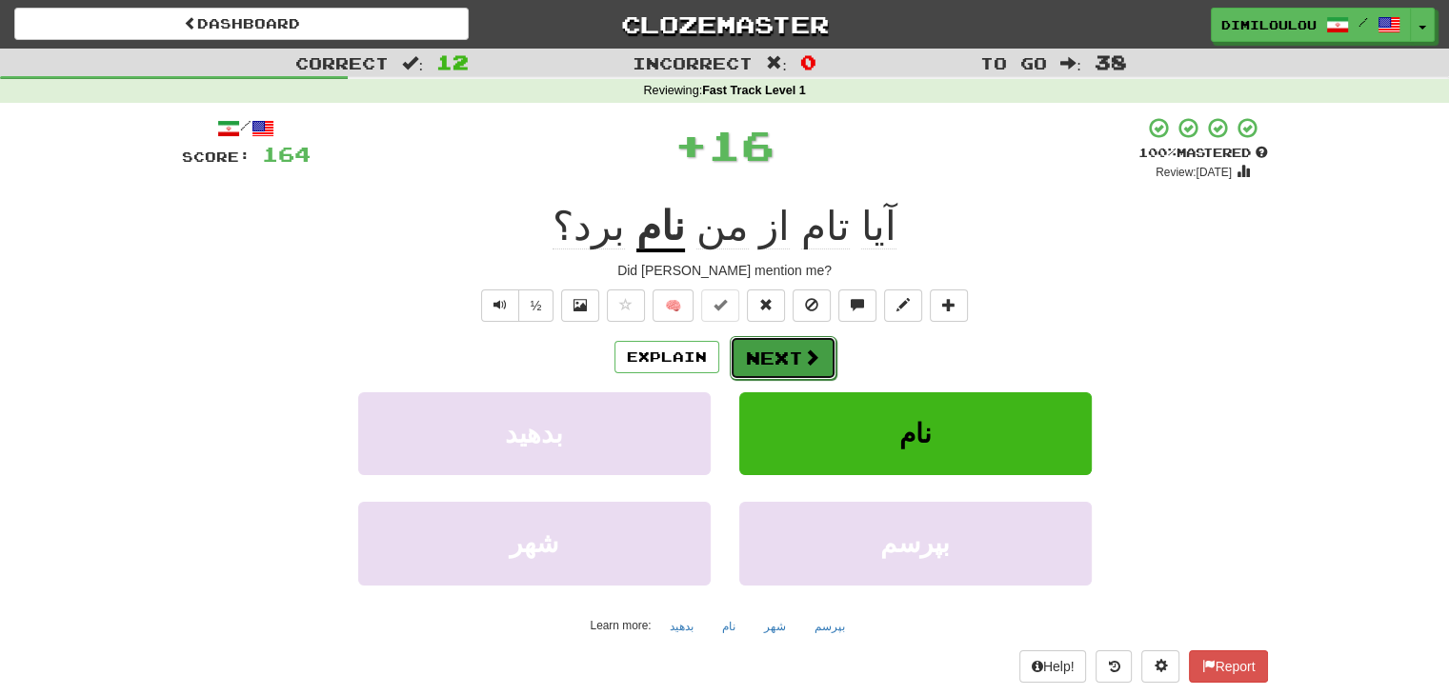
click at [822, 355] on button "Next" at bounding box center [783, 358] width 107 height 44
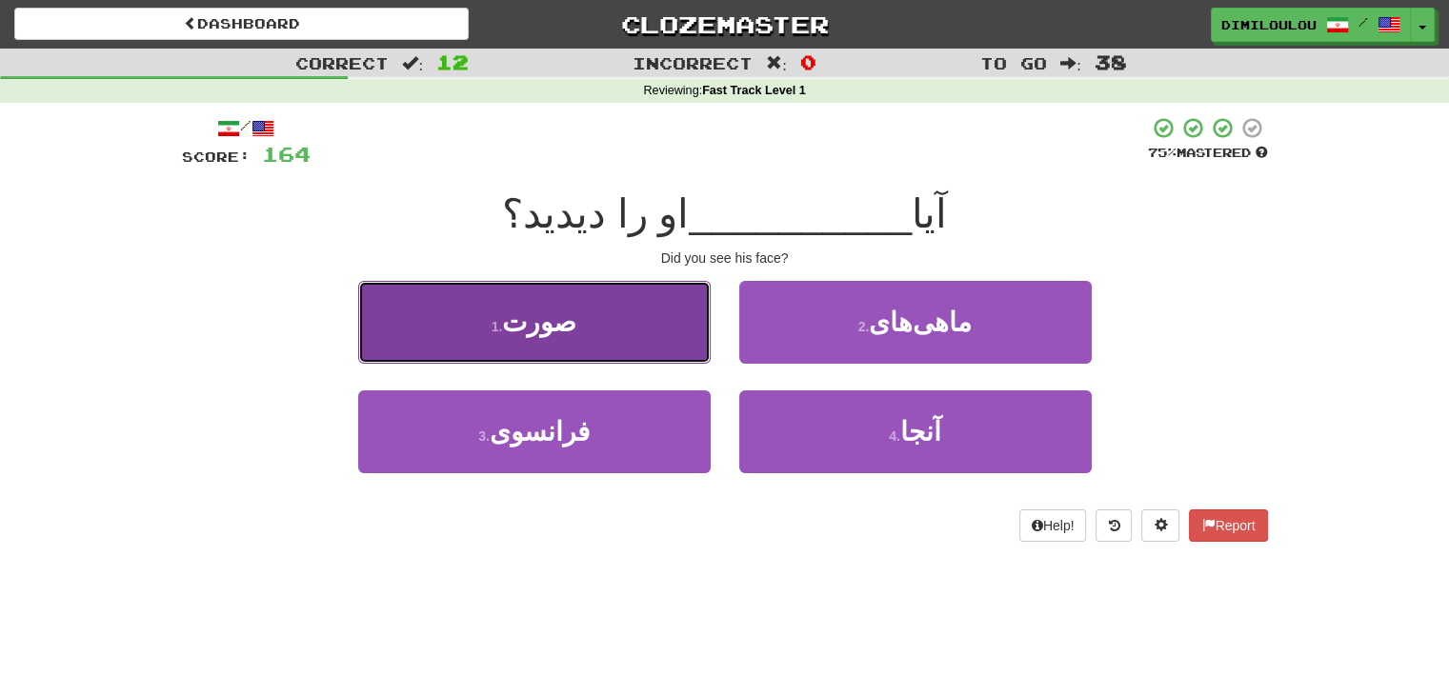
click at [598, 342] on button "1 . صورت" at bounding box center [534, 322] width 352 height 83
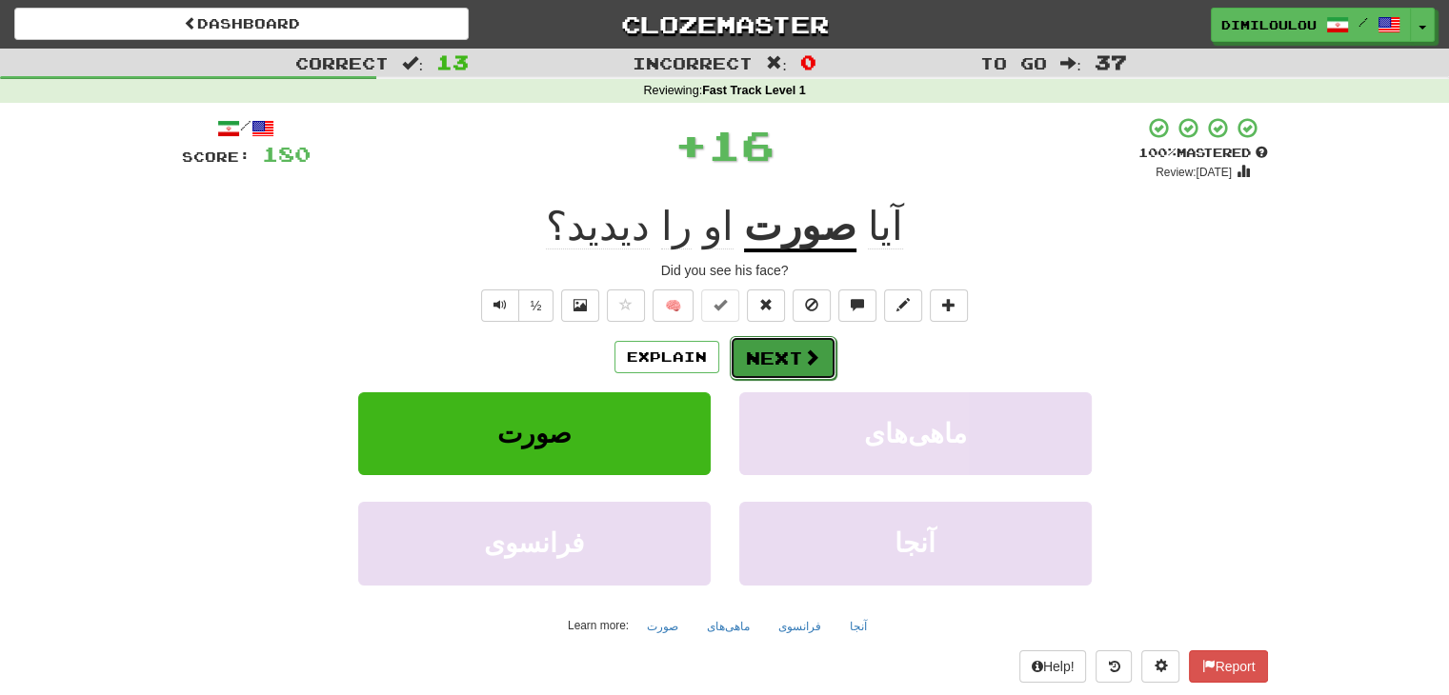
click at [781, 359] on button "Next" at bounding box center [783, 358] width 107 height 44
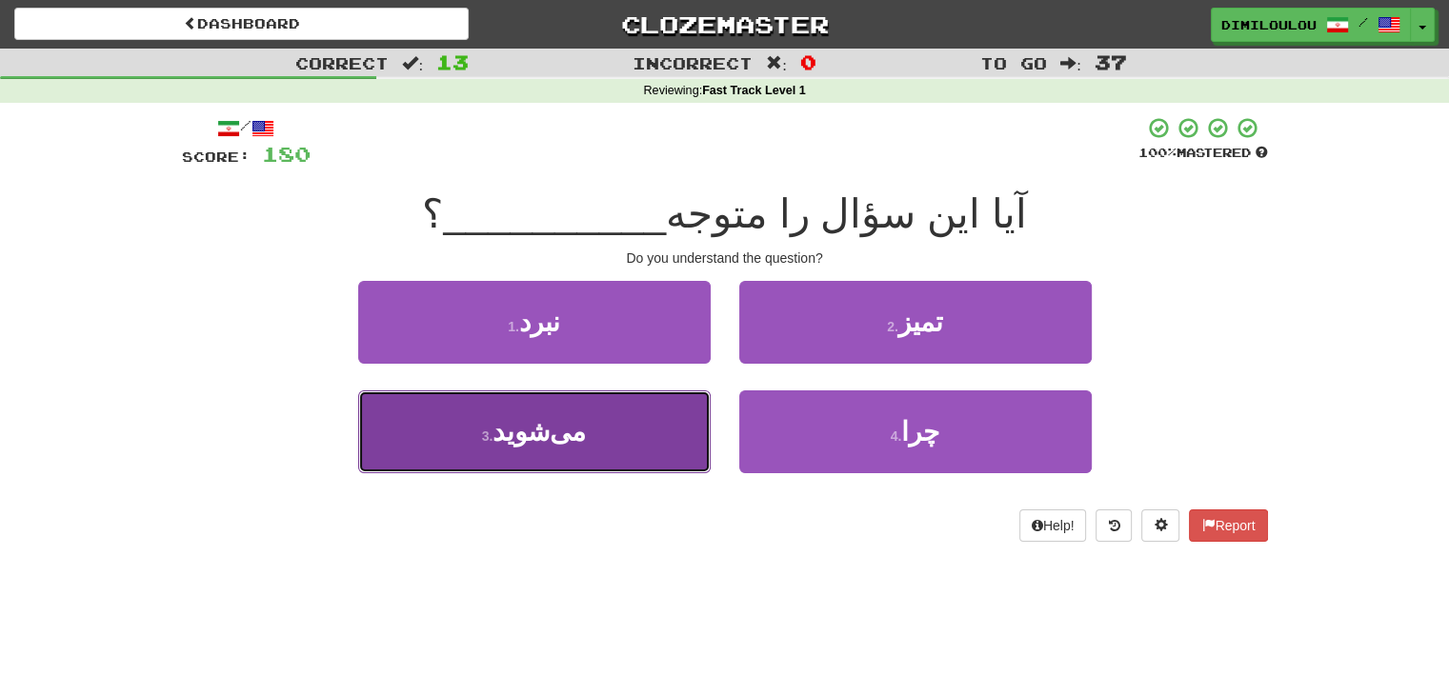
click at [618, 447] on button "3 . می‌شوید" at bounding box center [534, 432] width 352 height 83
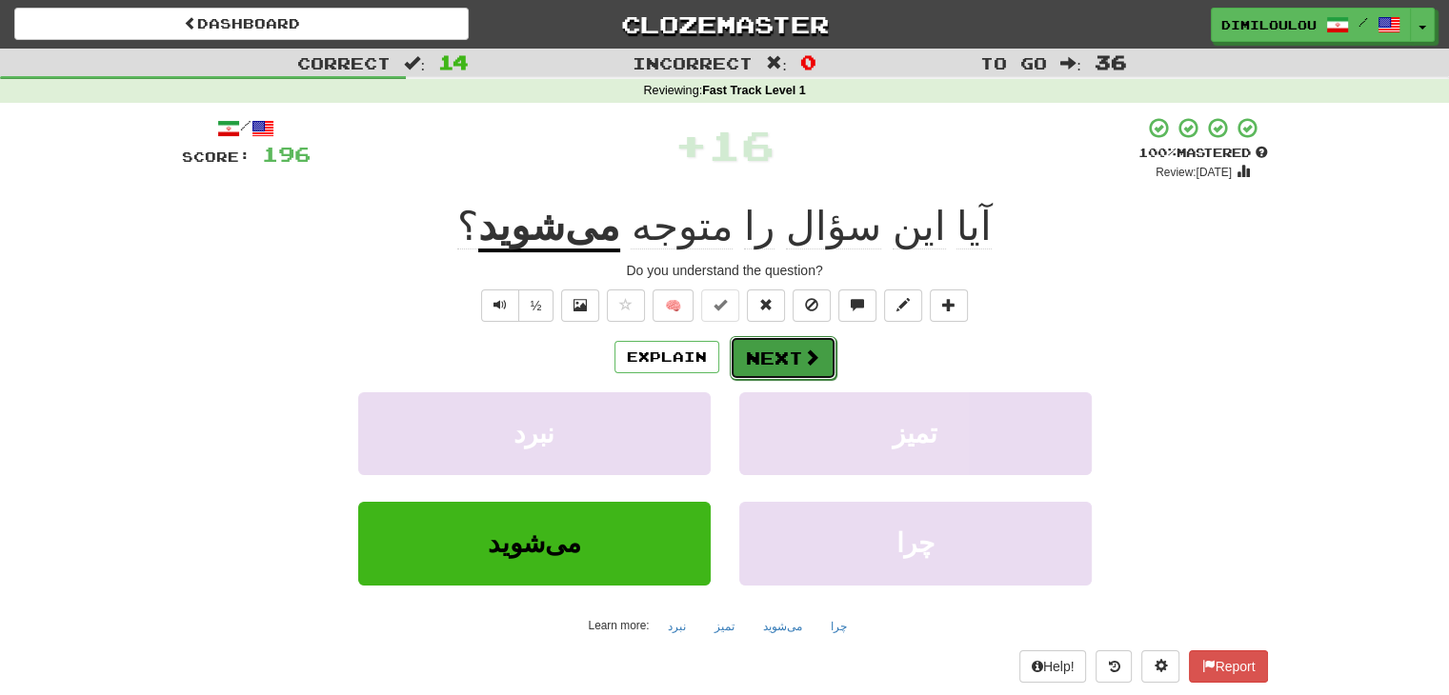
click at [800, 343] on button "Next" at bounding box center [783, 358] width 107 height 44
